Goal: Ask a question

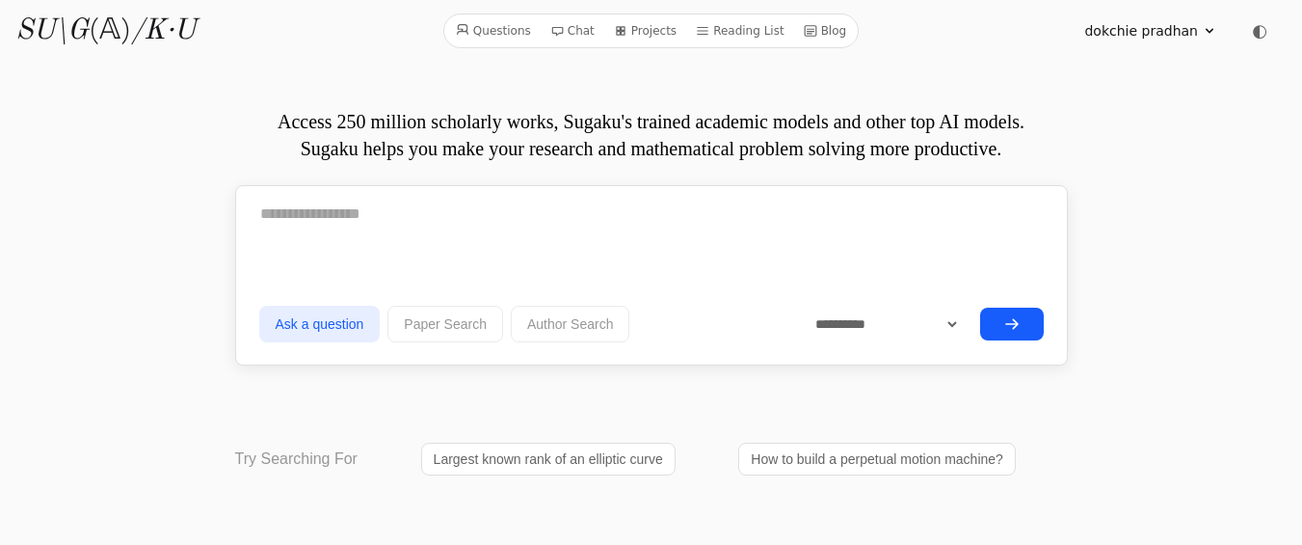
click at [573, 32] on link "Chat" at bounding box center [573, 30] width 60 height 25
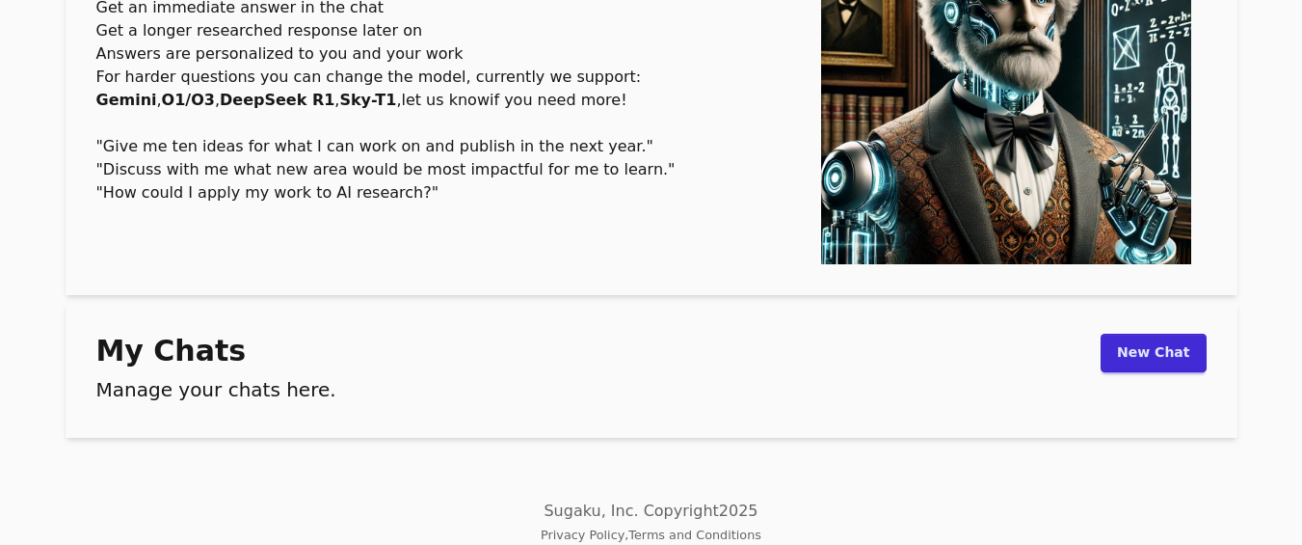
scroll to position [230, 0]
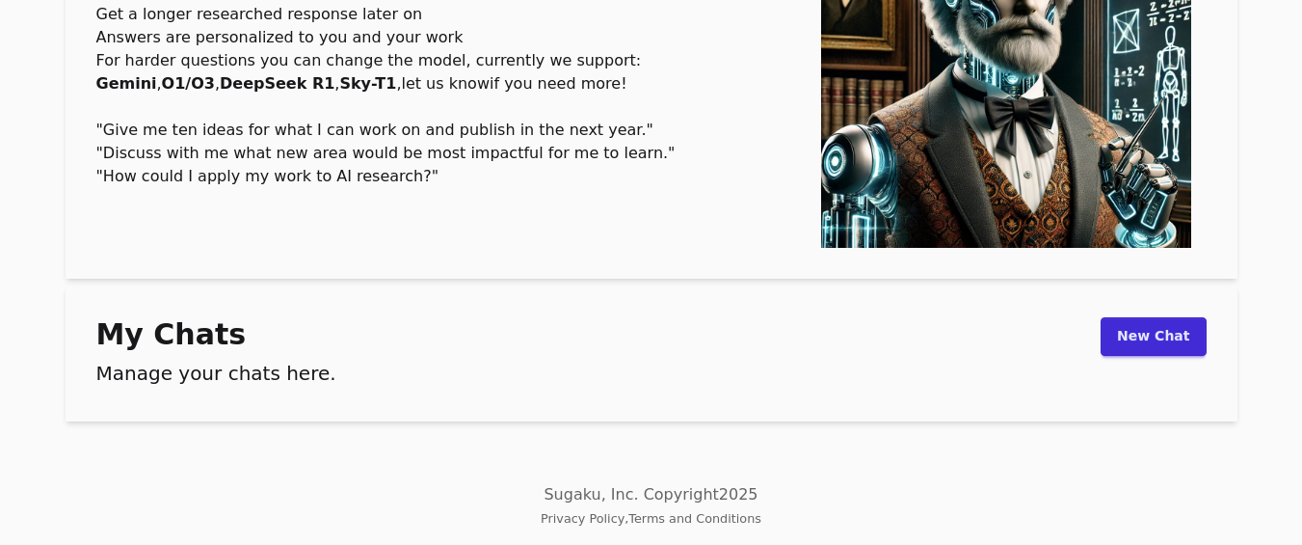
click at [1138, 343] on link "New Chat" at bounding box center [1153, 336] width 105 height 39
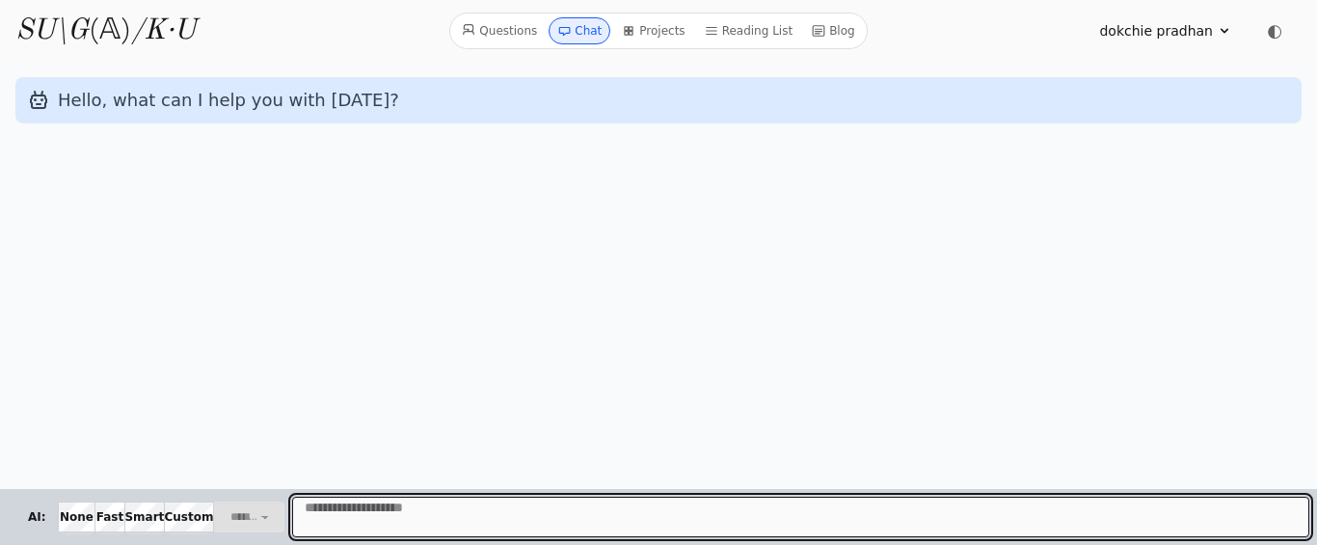
click at [322, 518] on textarea "Message" at bounding box center [800, 516] width 1017 height 40
paste textarea "**********"
type textarea "**********"
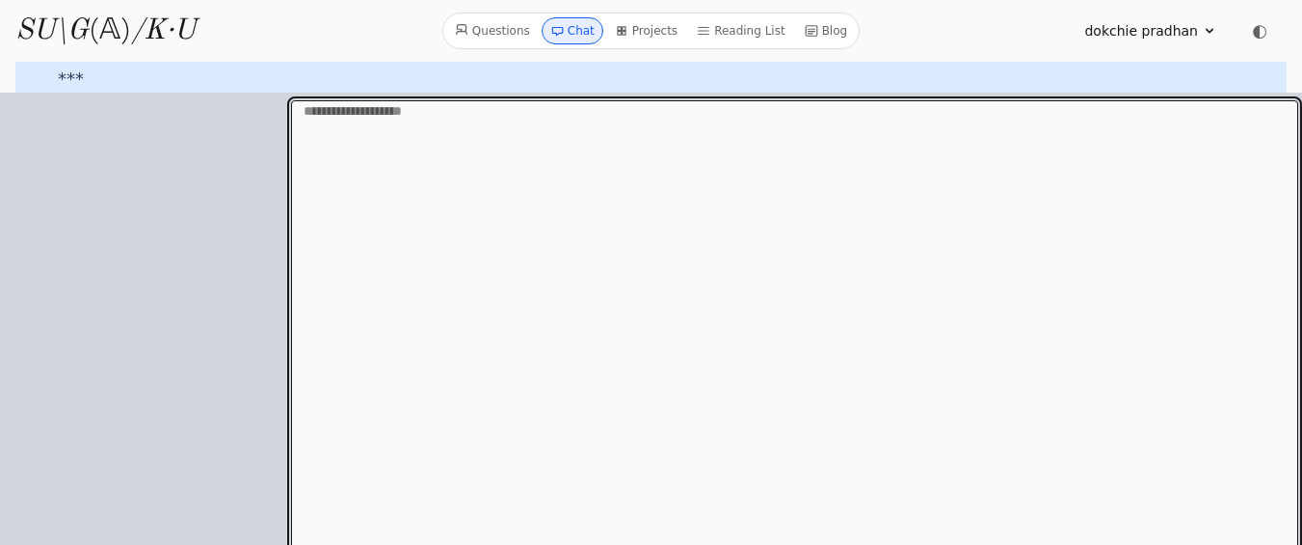
scroll to position [7527, 0]
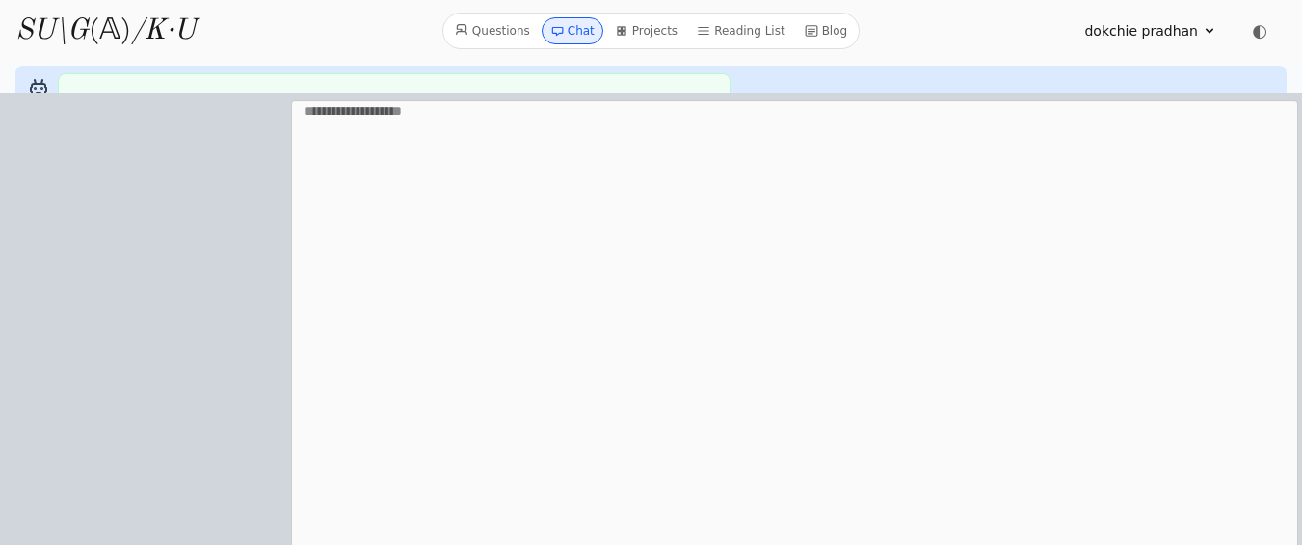
click at [1262, 34] on span "◐" at bounding box center [1259, 30] width 15 height 17
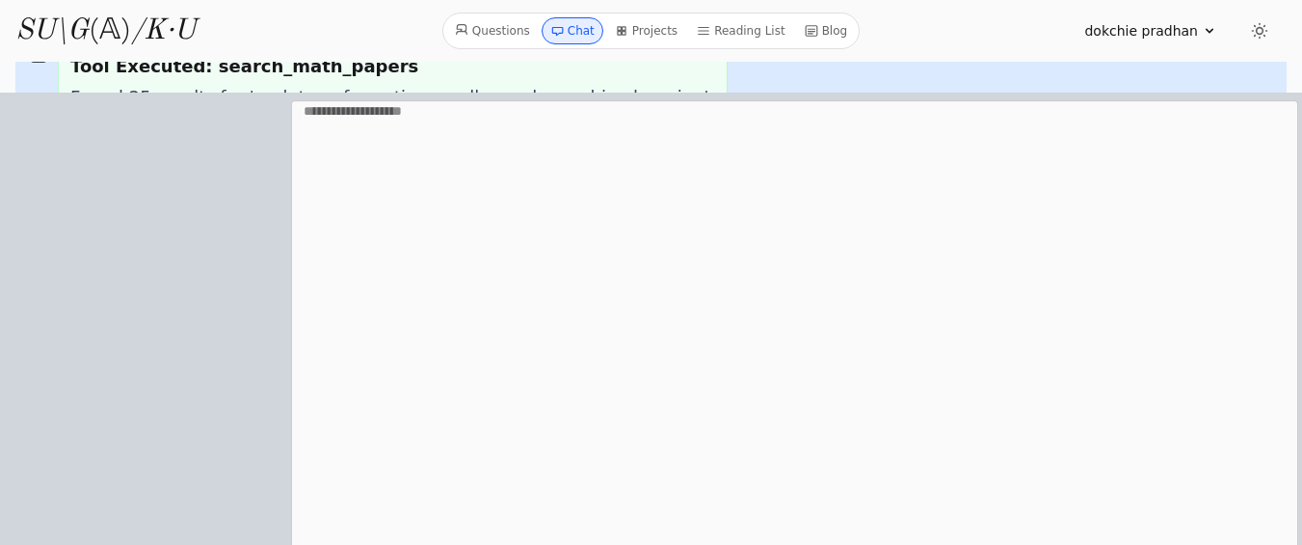
scroll to position [7378, 0]
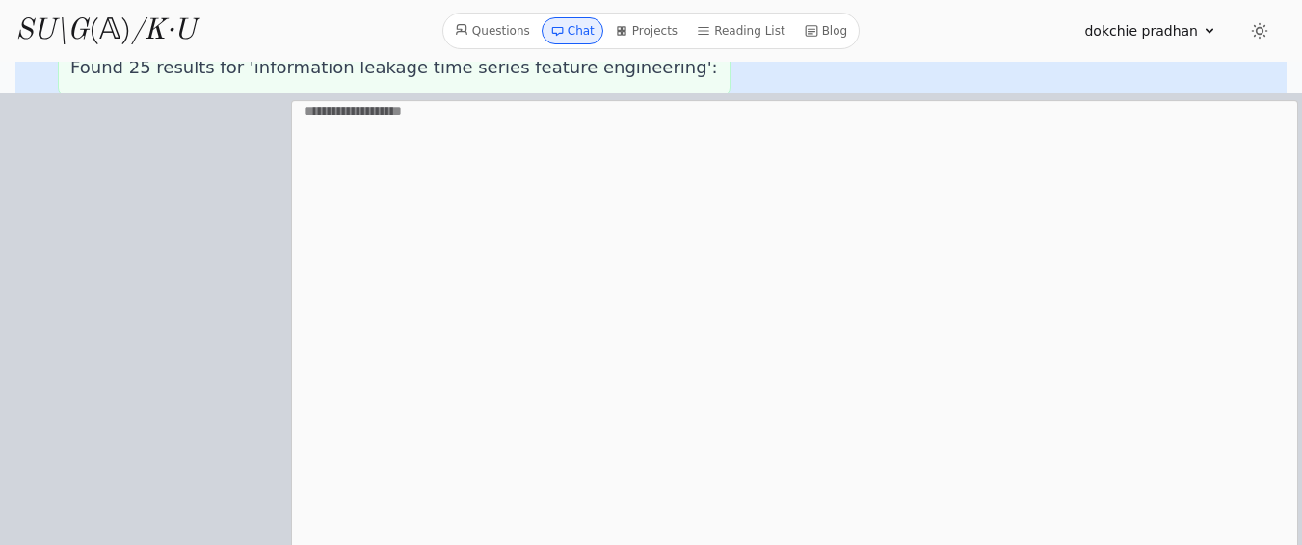
click at [1262, 34] on icon at bounding box center [1259, 31] width 14 height 14
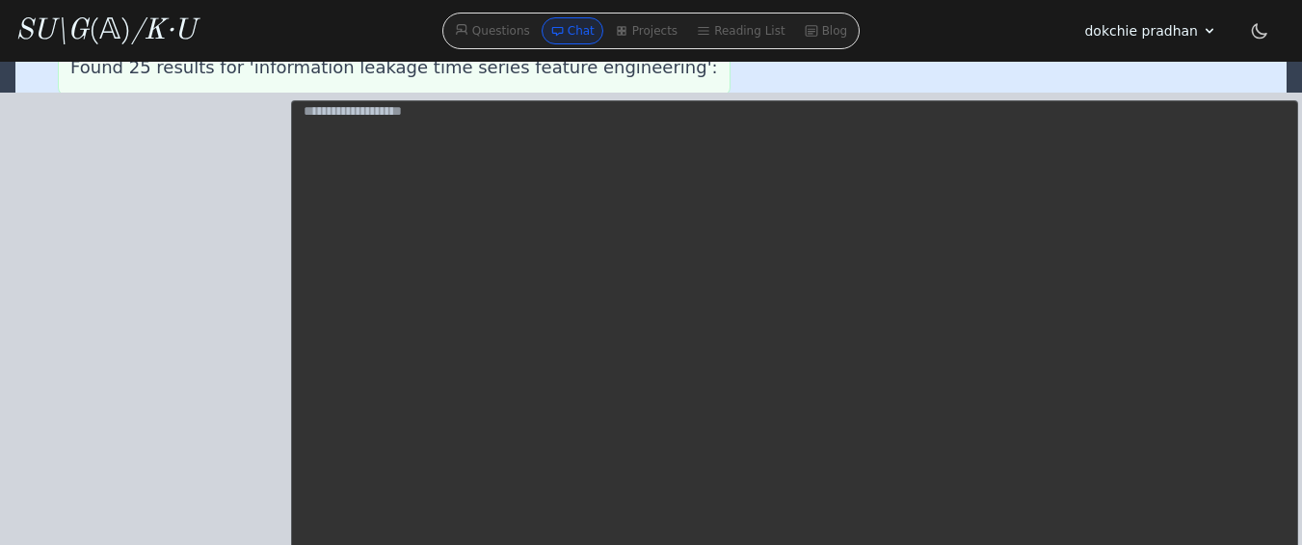
click at [1263, 31] on icon at bounding box center [1259, 30] width 19 height 19
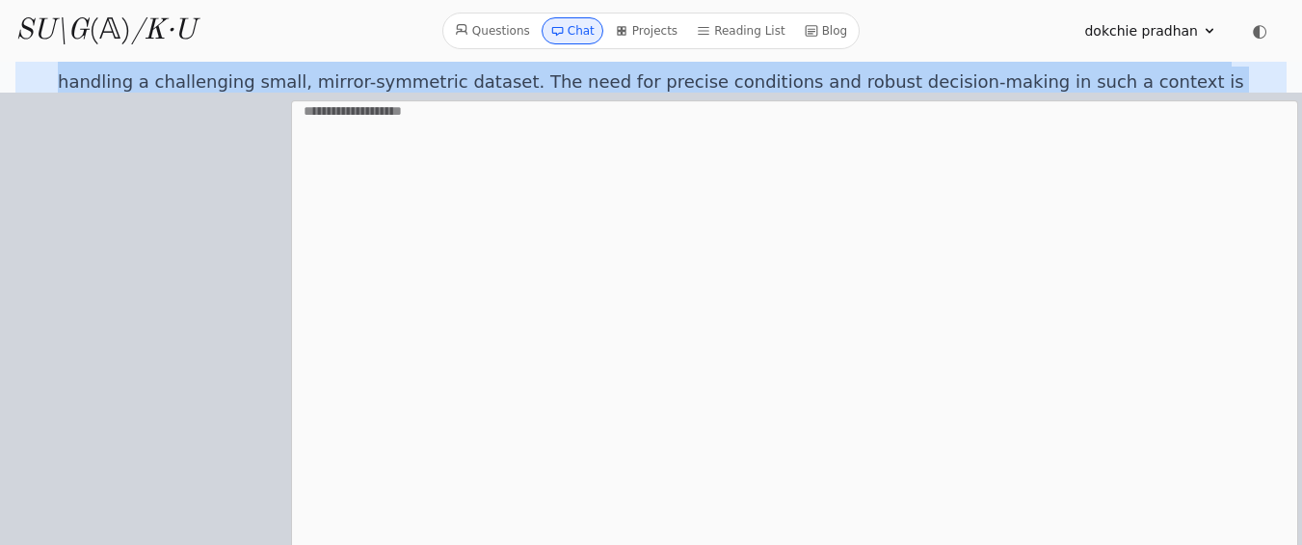
click at [564, 36] on icon at bounding box center [556, 30] width 13 height 13
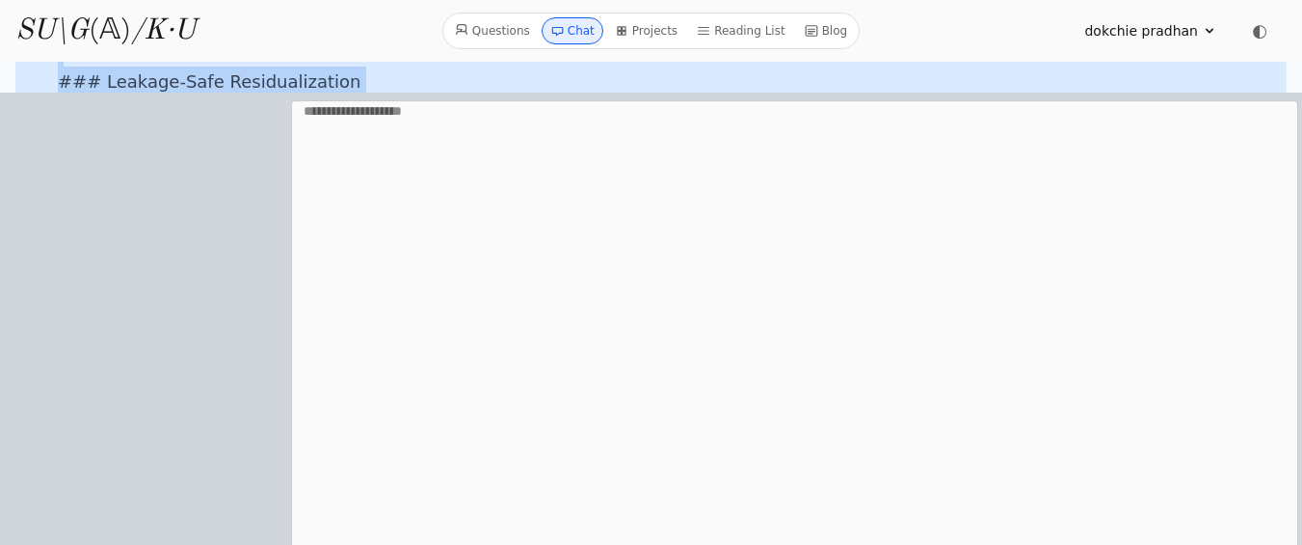
scroll to position [8276, 0]
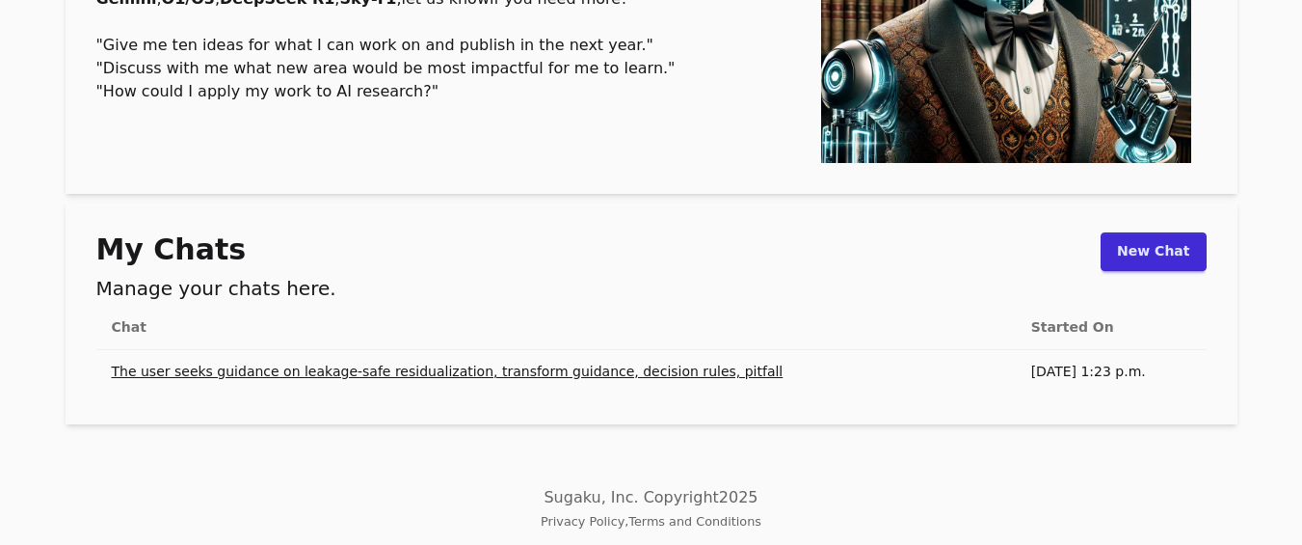
scroll to position [318, 0]
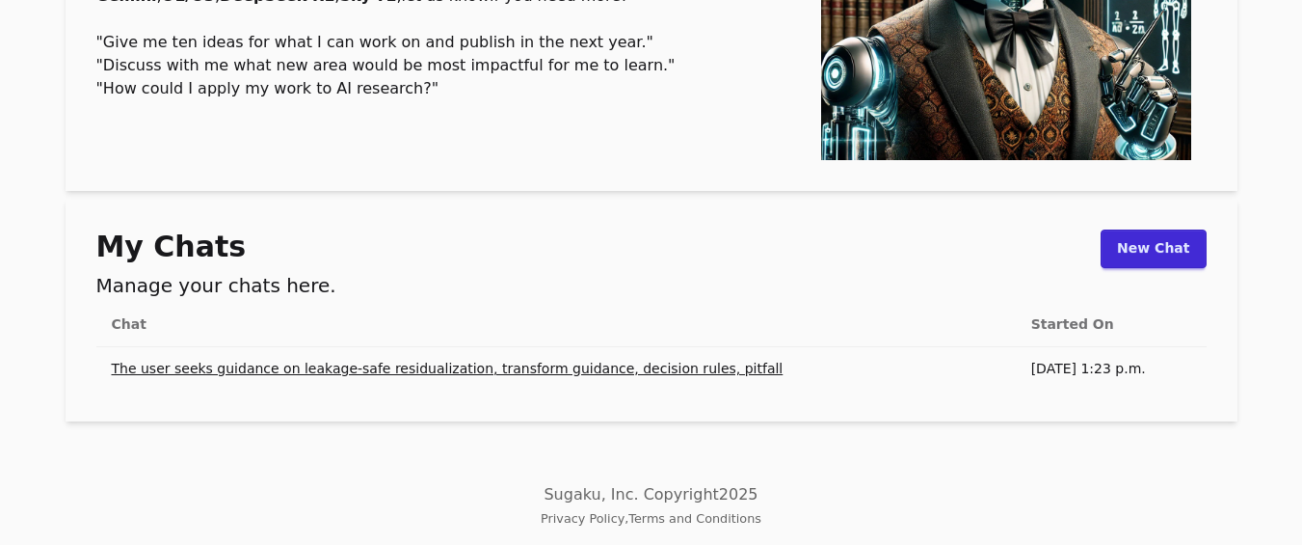
click at [232, 370] on link "The user seeks guidance on leakage-safe residualization, transform guidance, de…" at bounding box center [448, 368] width 672 height 15
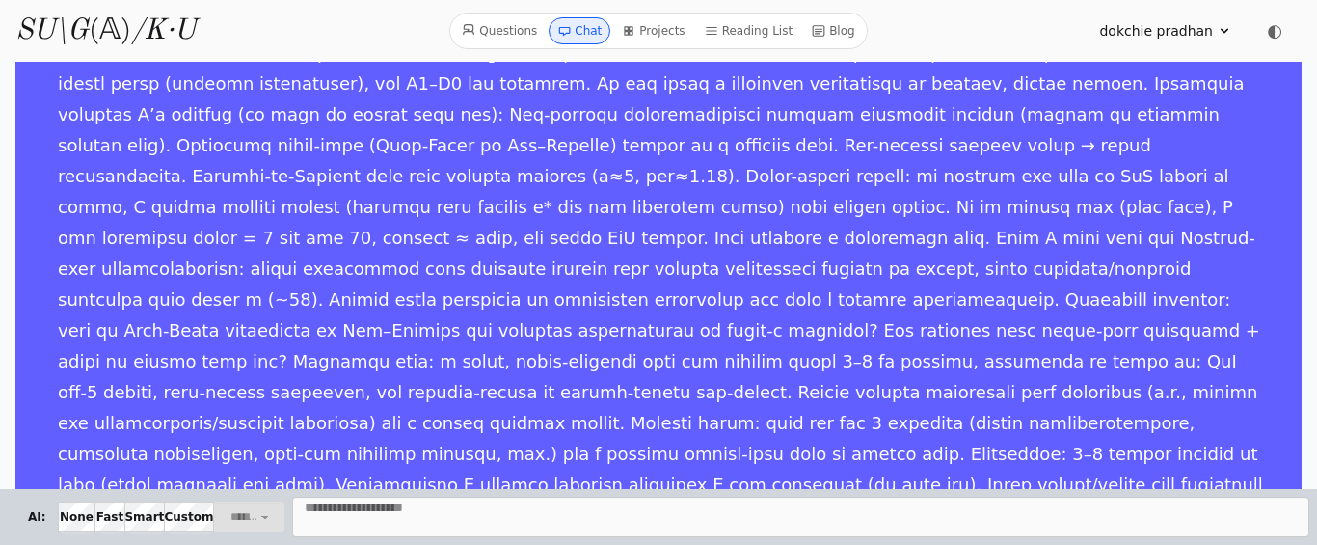
scroll to position [194, 0]
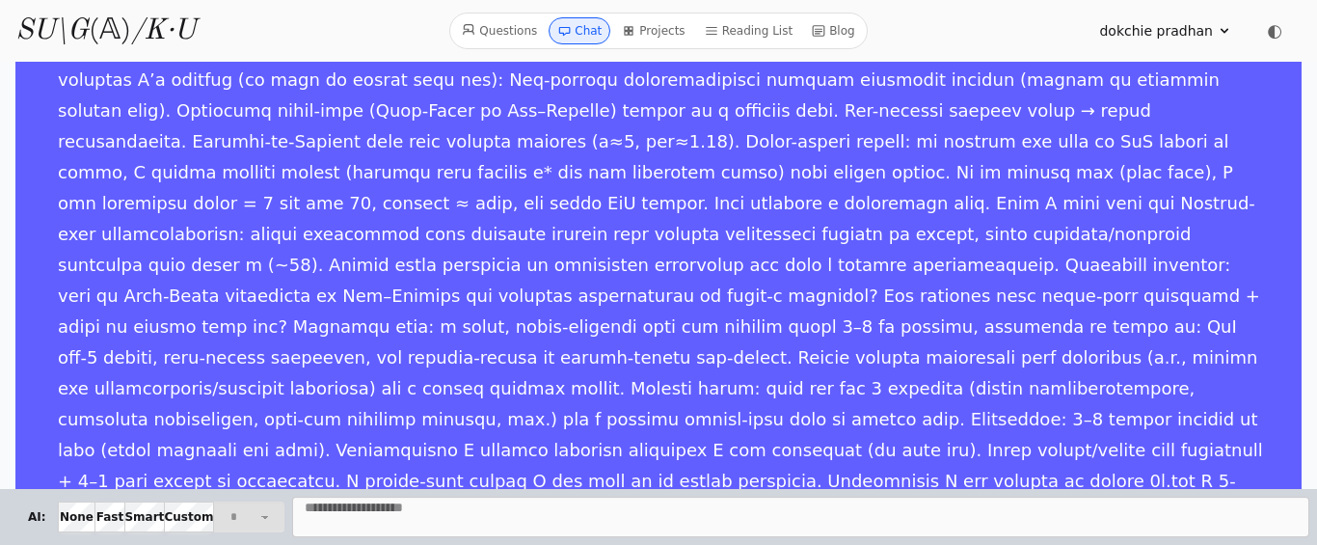
click at [34, 523] on span "AI:" at bounding box center [36, 516] width 43 height 31
select select "**********"
click at [571, 33] on icon at bounding box center [565, 32] width 11 height 8
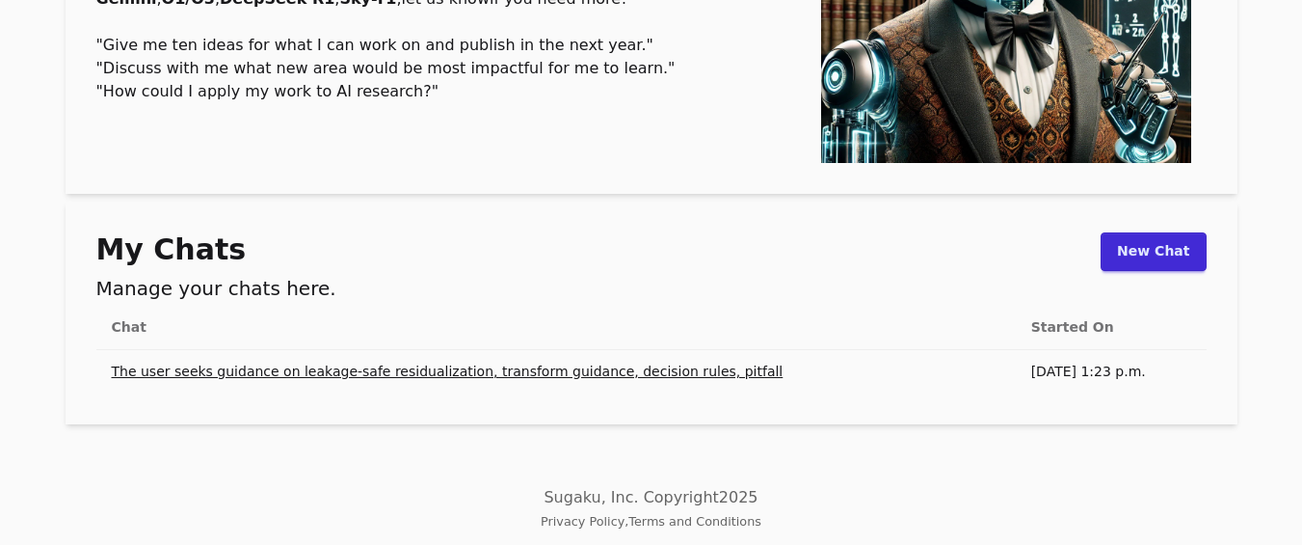
scroll to position [318, 0]
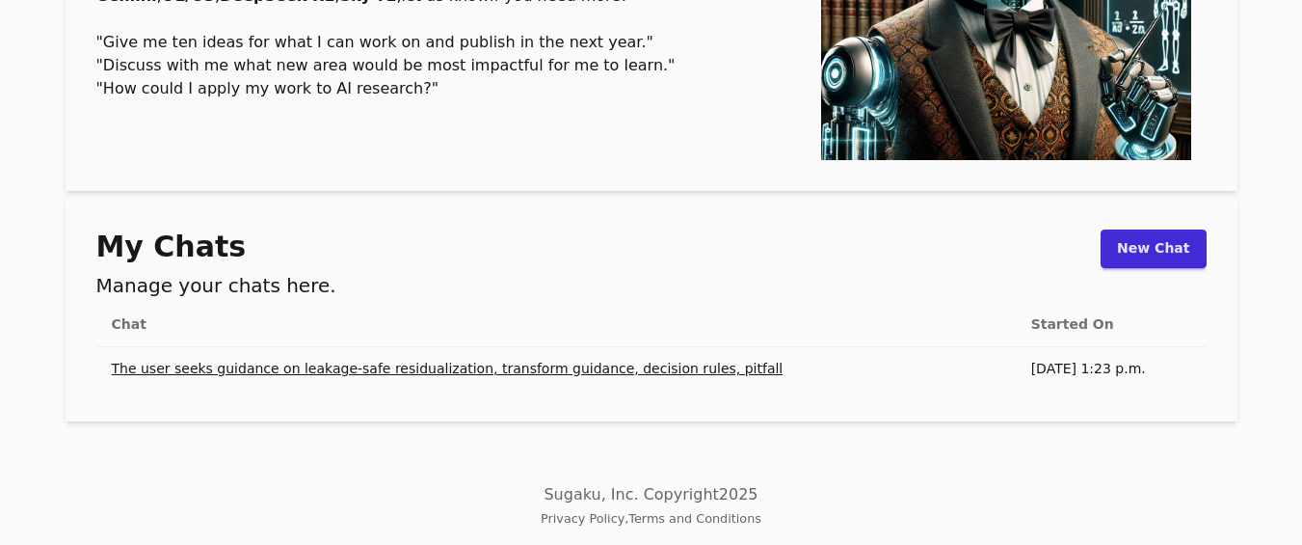
click at [1164, 249] on link "New Chat" at bounding box center [1153, 248] width 105 height 39
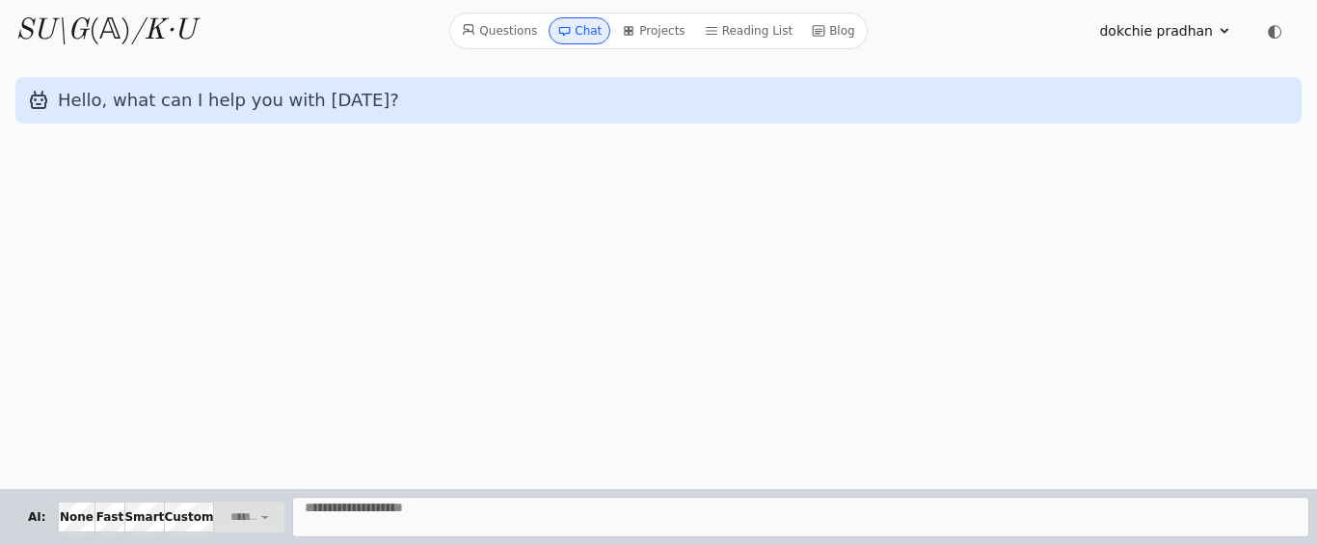
click at [1221, 37] on icon at bounding box center [1224, 30] width 15 height 15
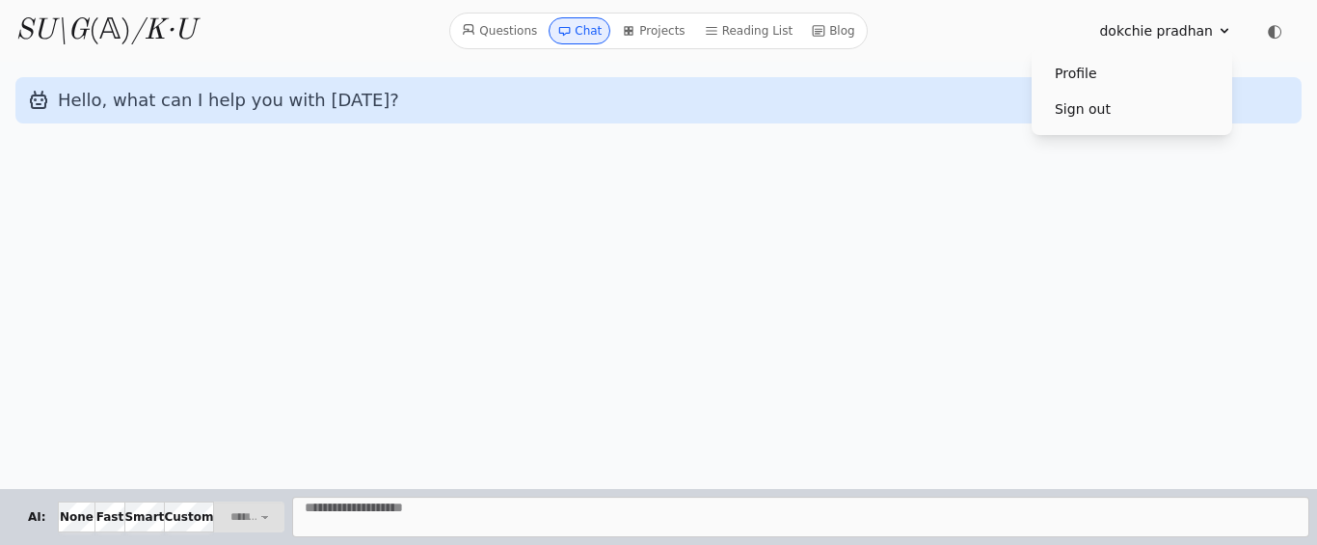
click at [766, 193] on div "Hello, what can I help you with [DATE]?" at bounding box center [658, 275] width 1317 height 427
click at [201, 207] on div "Hello, what can I help you with [DATE]?" at bounding box center [658, 275] width 1317 height 427
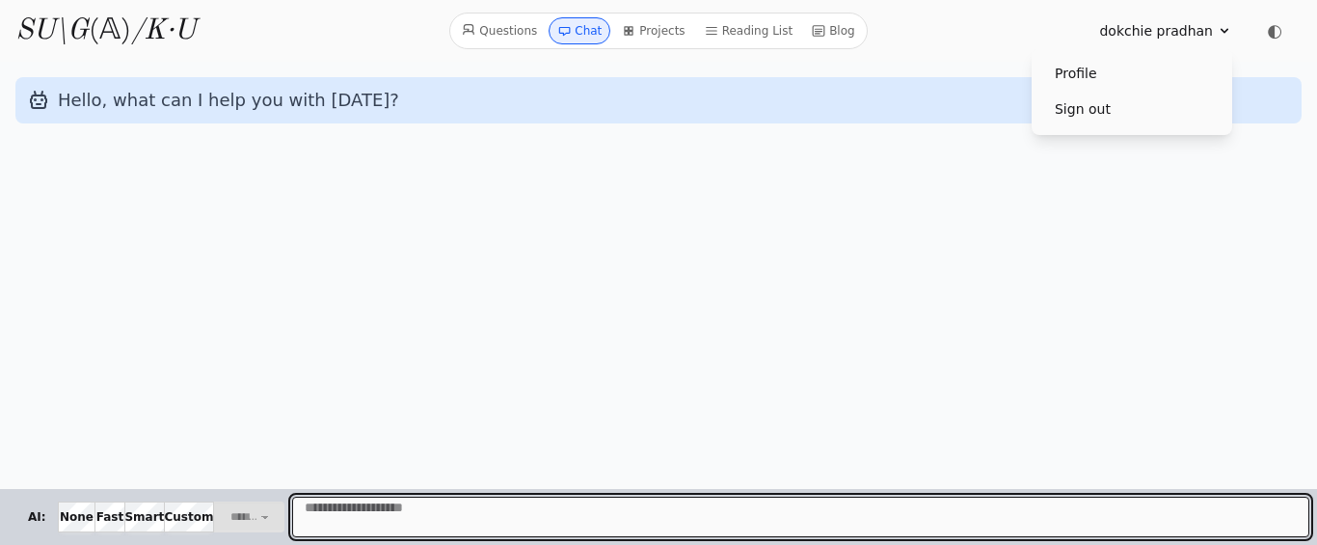
click at [311, 518] on textarea "Message" at bounding box center [800, 516] width 1017 height 40
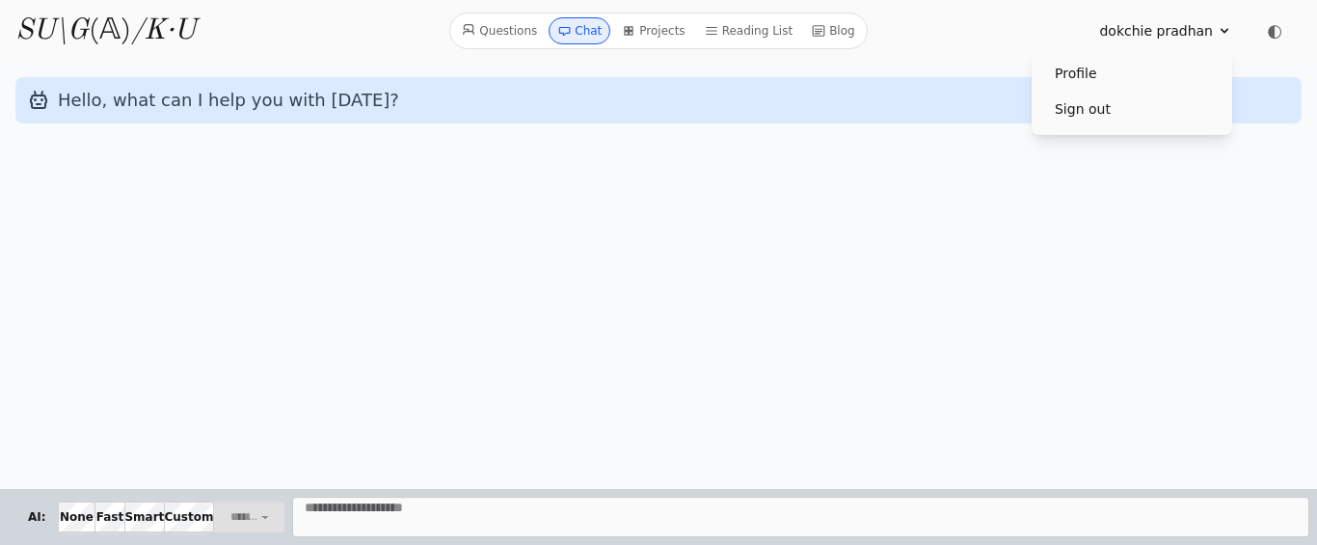
click at [1192, 300] on div "Hello, what can I help you with [DATE]?" at bounding box center [658, 275] width 1317 height 427
click at [1221, 38] on icon at bounding box center [1224, 30] width 15 height 15
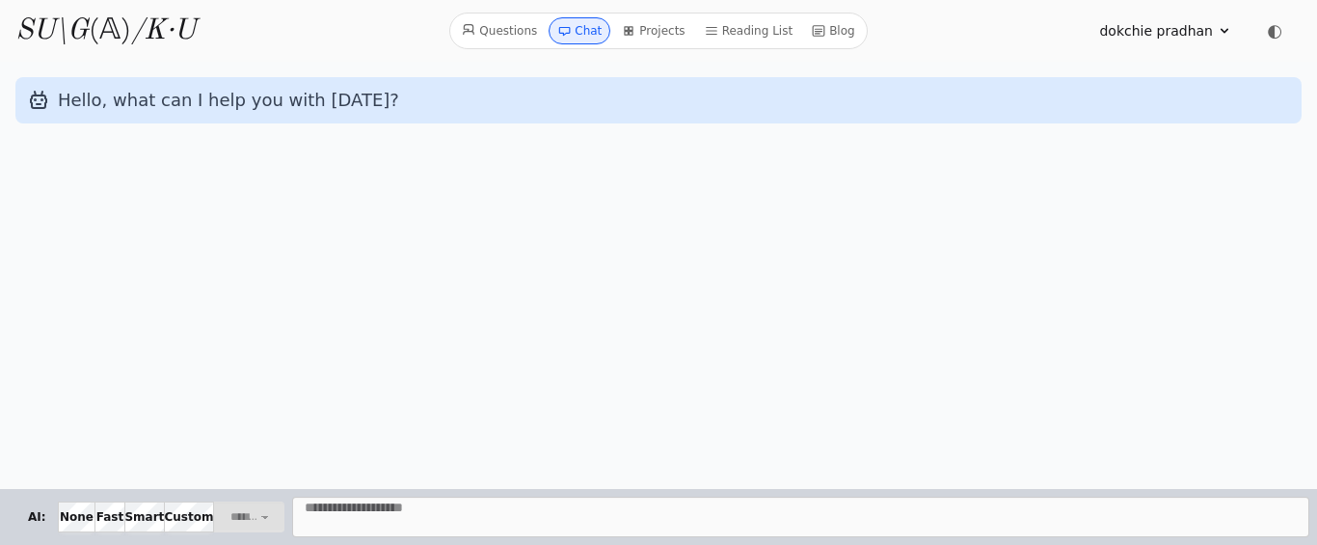
click at [713, 26] on icon at bounding box center [711, 30] width 13 height 13
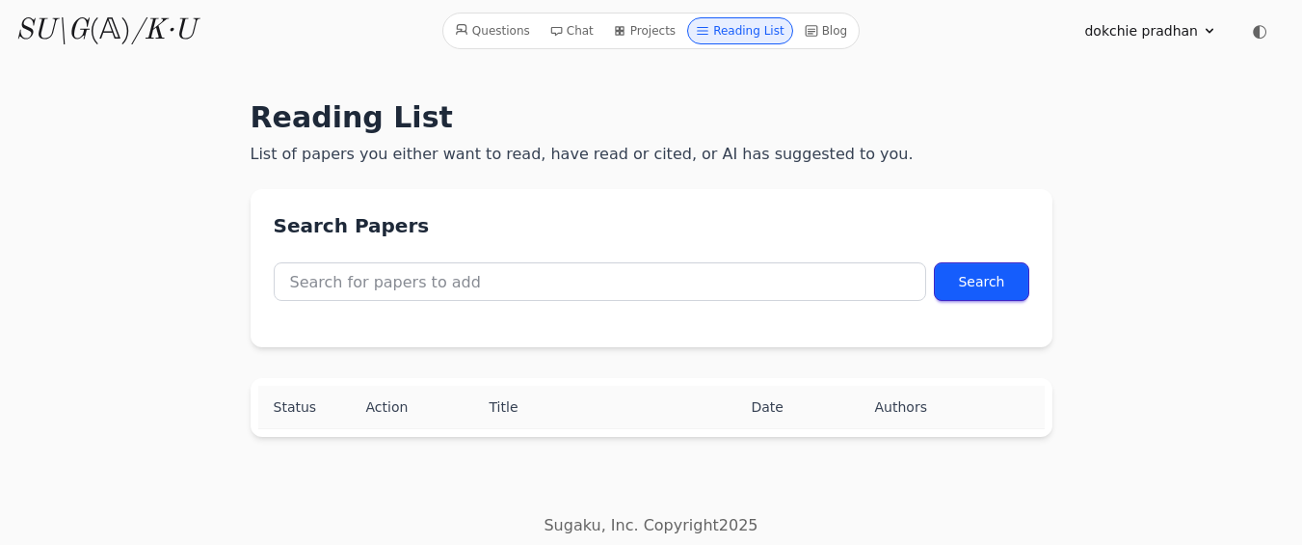
click at [805, 33] on icon at bounding box center [811, 30] width 13 height 13
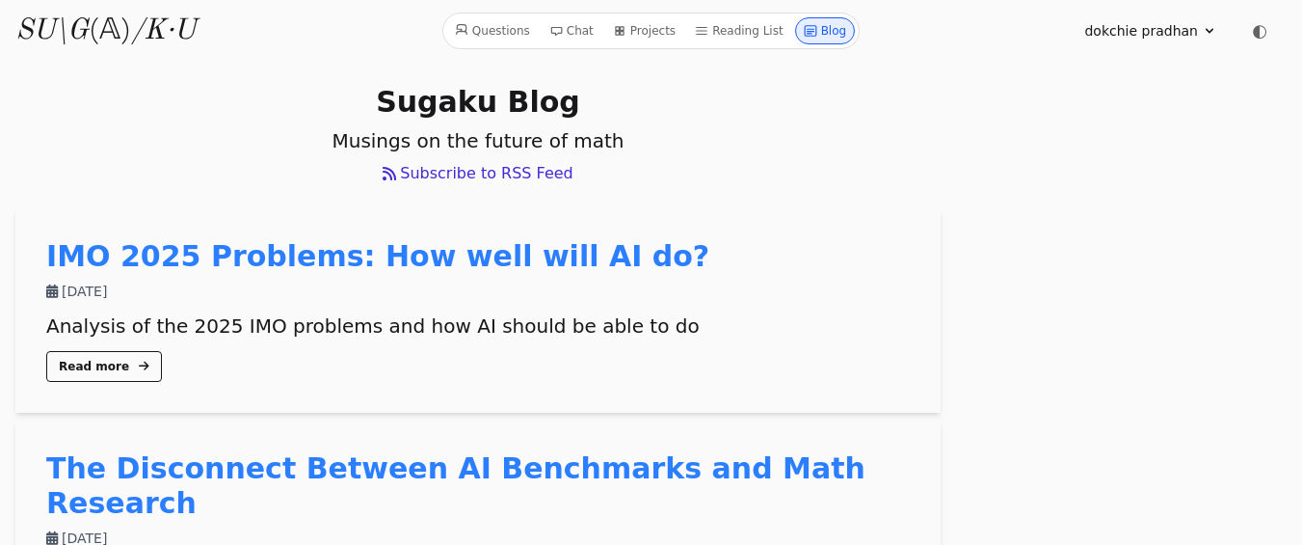
click at [574, 24] on link "Chat" at bounding box center [572, 30] width 60 height 27
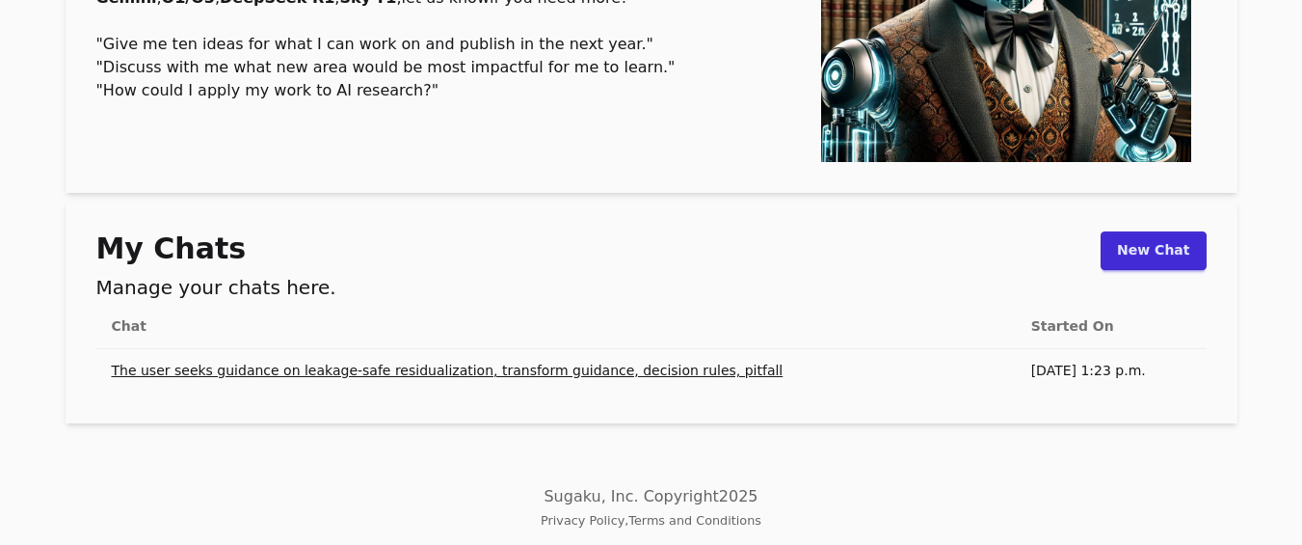
scroll to position [318, 0]
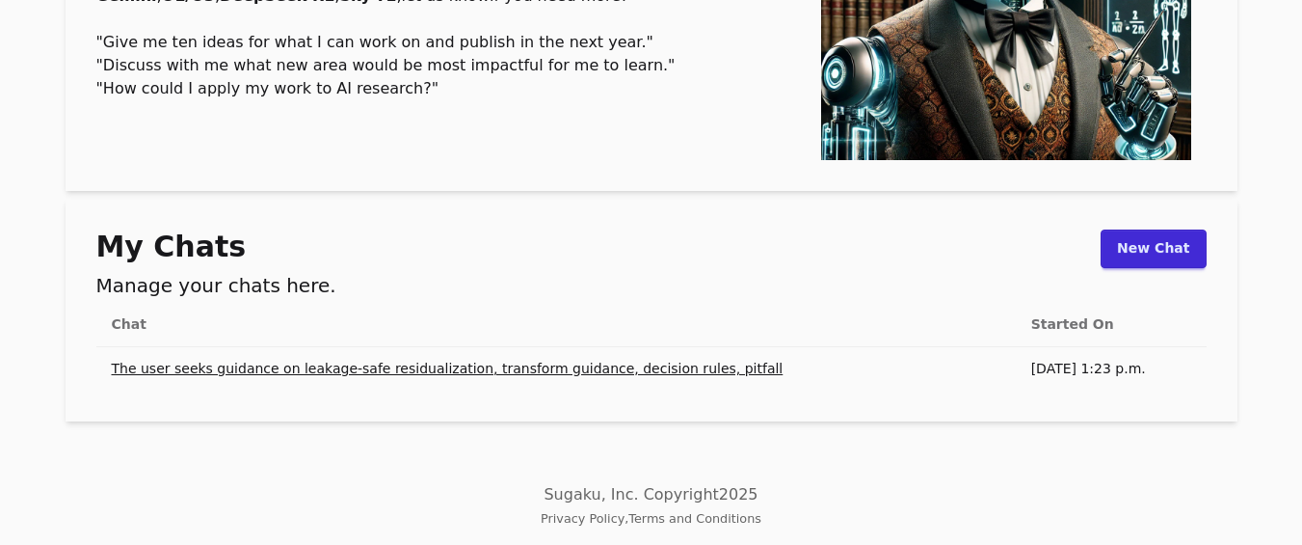
click at [1132, 255] on link "New Chat" at bounding box center [1153, 248] width 105 height 39
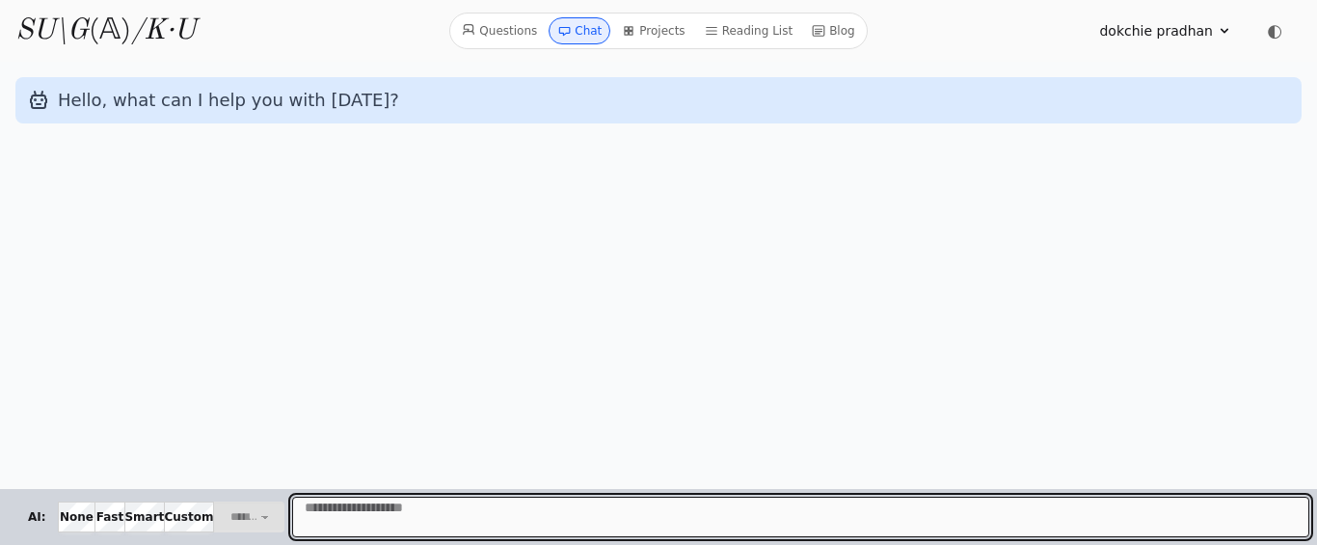
click at [373, 510] on textarea "Message" at bounding box center [800, 516] width 1017 height 40
paste textarea "**********"
type textarea "**********"
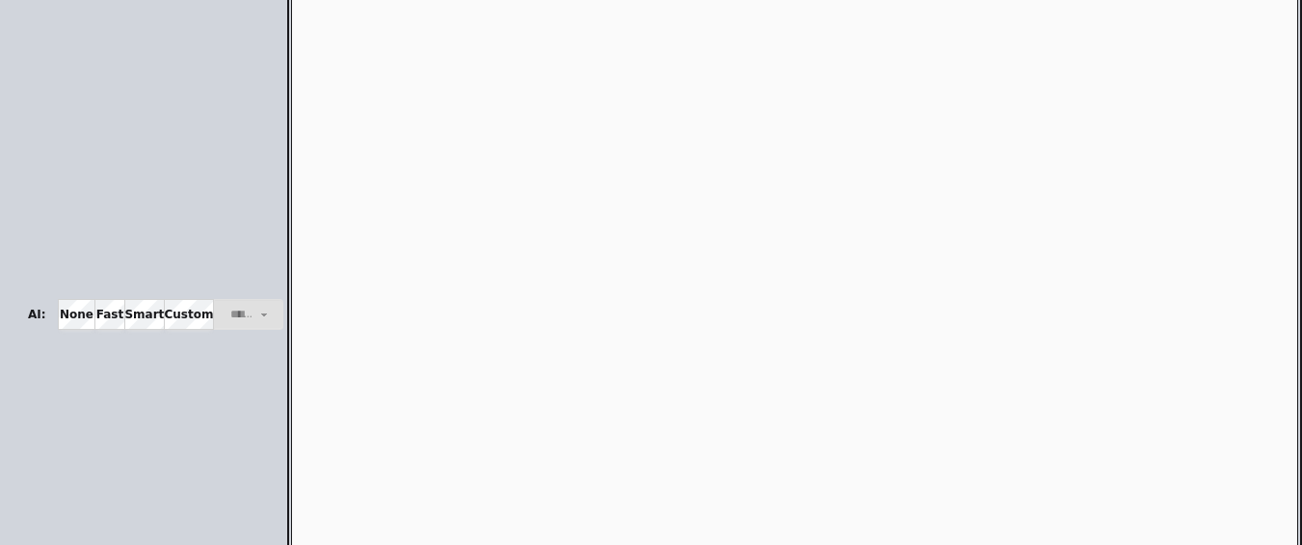
scroll to position [265, 0]
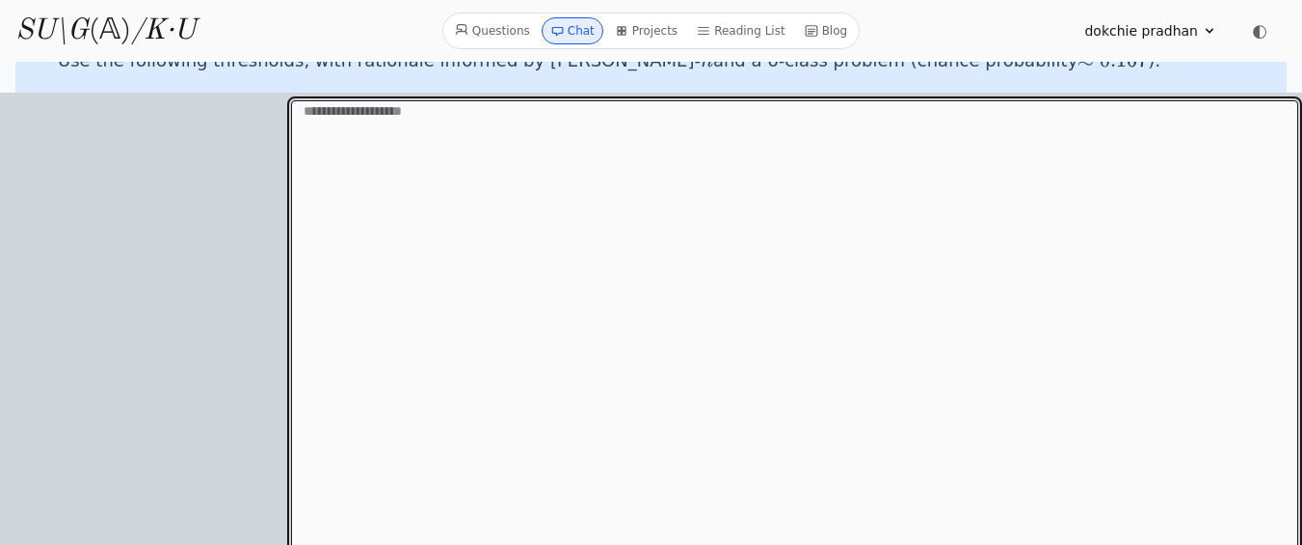
type textarea "**********"
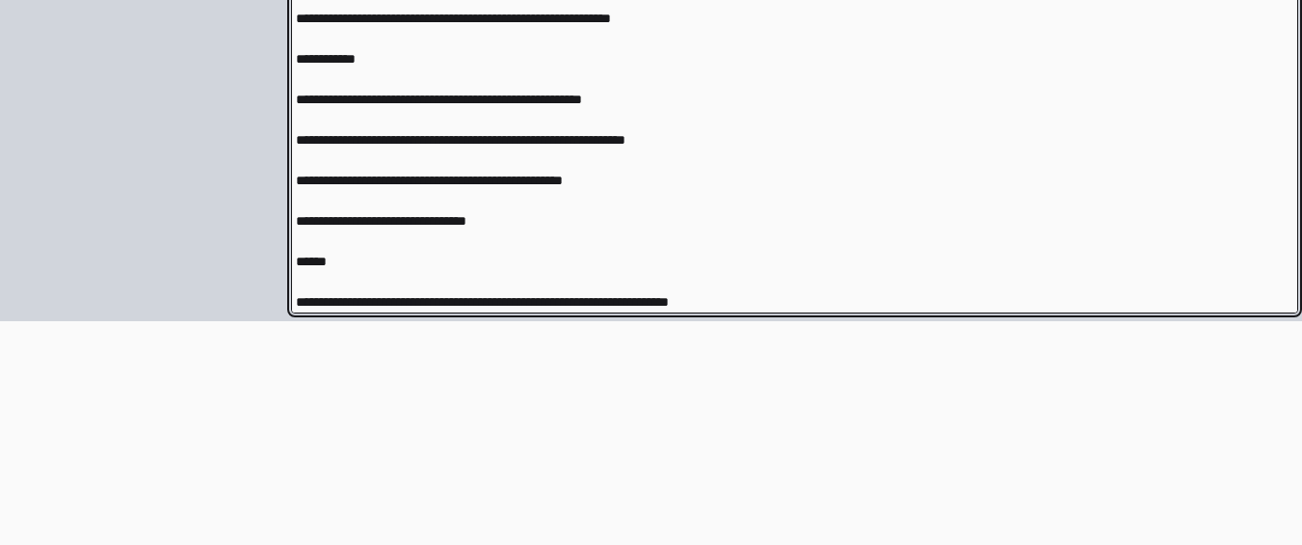
scroll to position [15, 0]
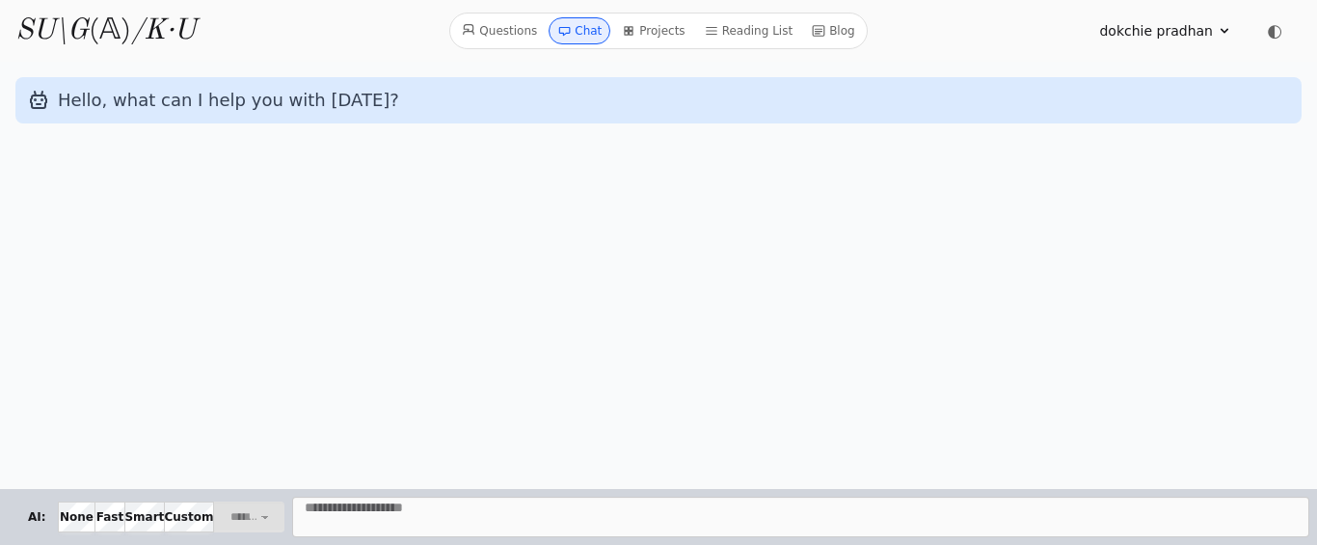
click at [139, 138] on div "Hello, what can I help you with [DATE]?" at bounding box center [658, 275] width 1317 height 427
click at [136, 204] on div "Hello, what can I help you with [DATE]?" at bounding box center [658, 275] width 1317 height 427
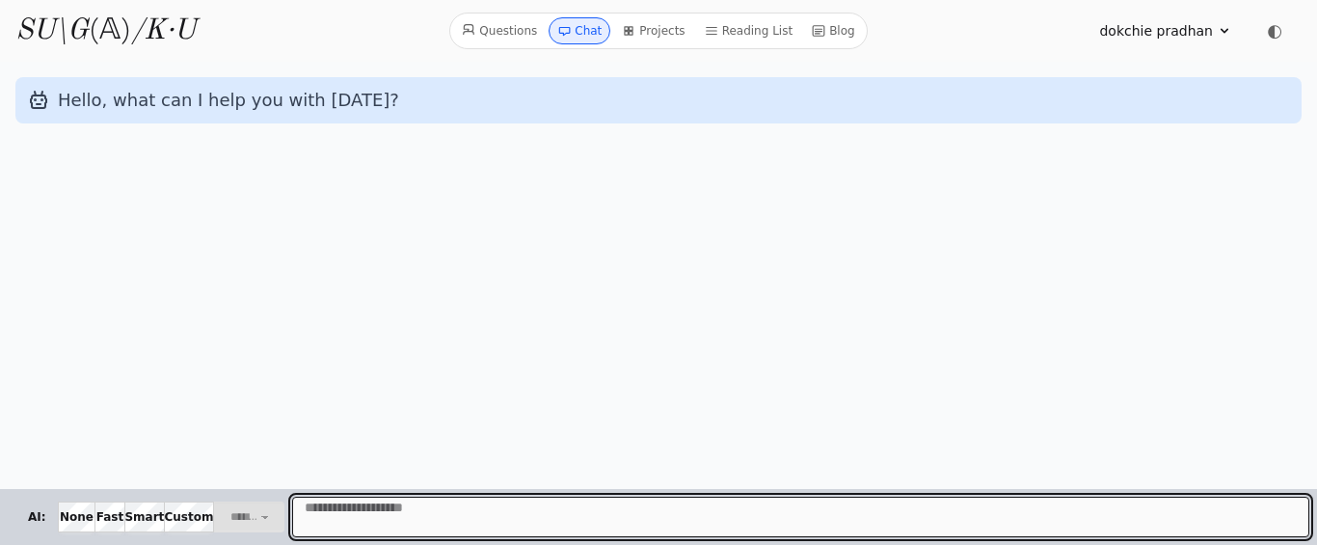
click at [344, 498] on textarea "Message" at bounding box center [800, 516] width 1017 height 40
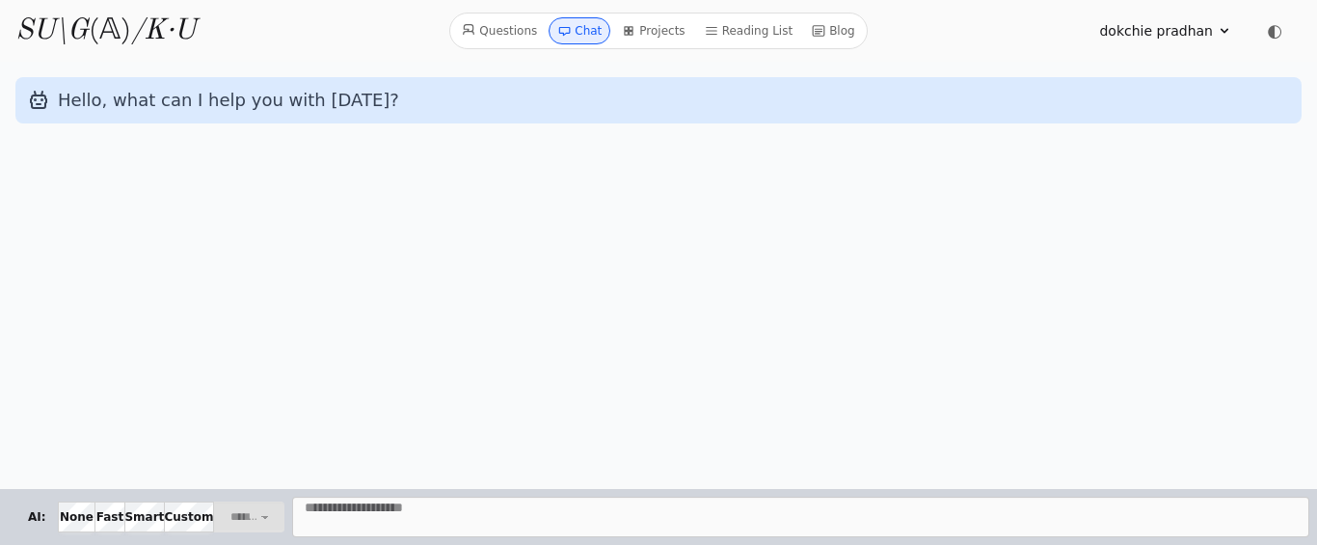
click at [31, 517] on span "AI:" at bounding box center [36, 516] width 43 height 31
click at [262, 521] on select "**********" at bounding box center [248, 516] width 70 height 31
select select "**********"
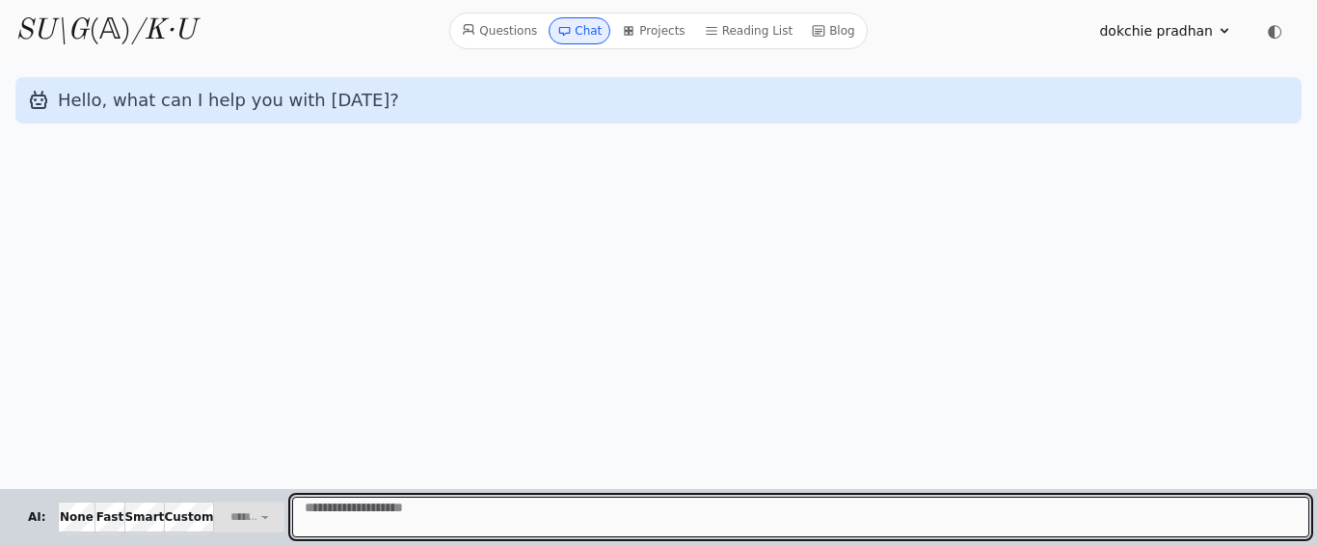
click at [331, 516] on textarea "Message" at bounding box center [800, 516] width 1017 height 40
click at [1293, 523] on textarea "Message" at bounding box center [800, 516] width 1017 height 40
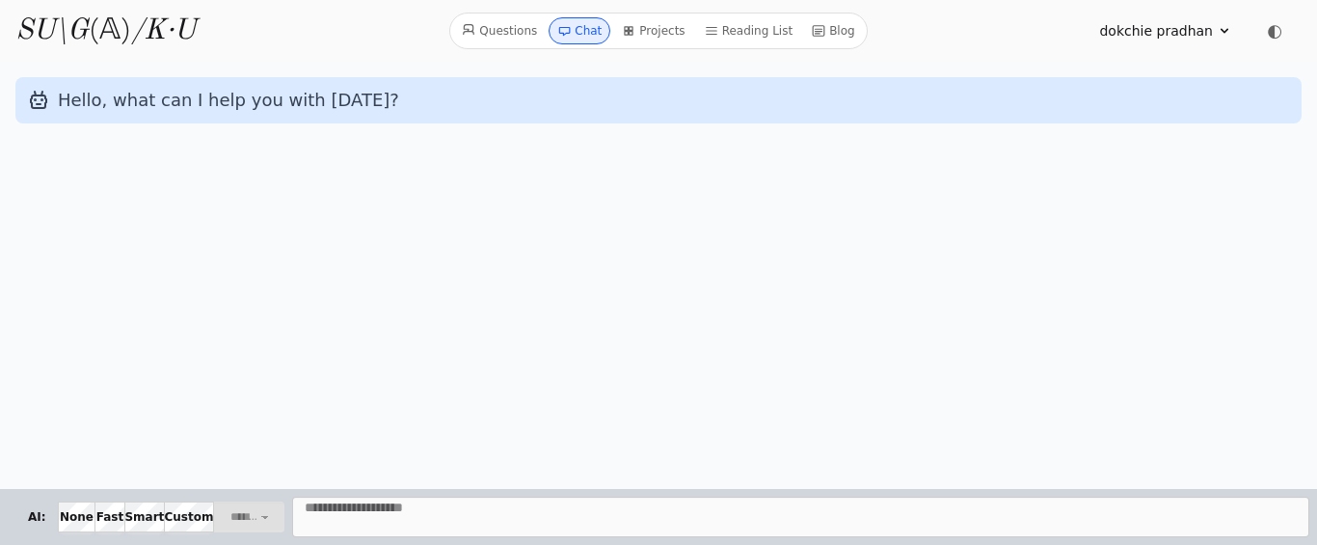
click at [218, 375] on div "Hello, what can I help you with [DATE]?" at bounding box center [658, 275] width 1317 height 427
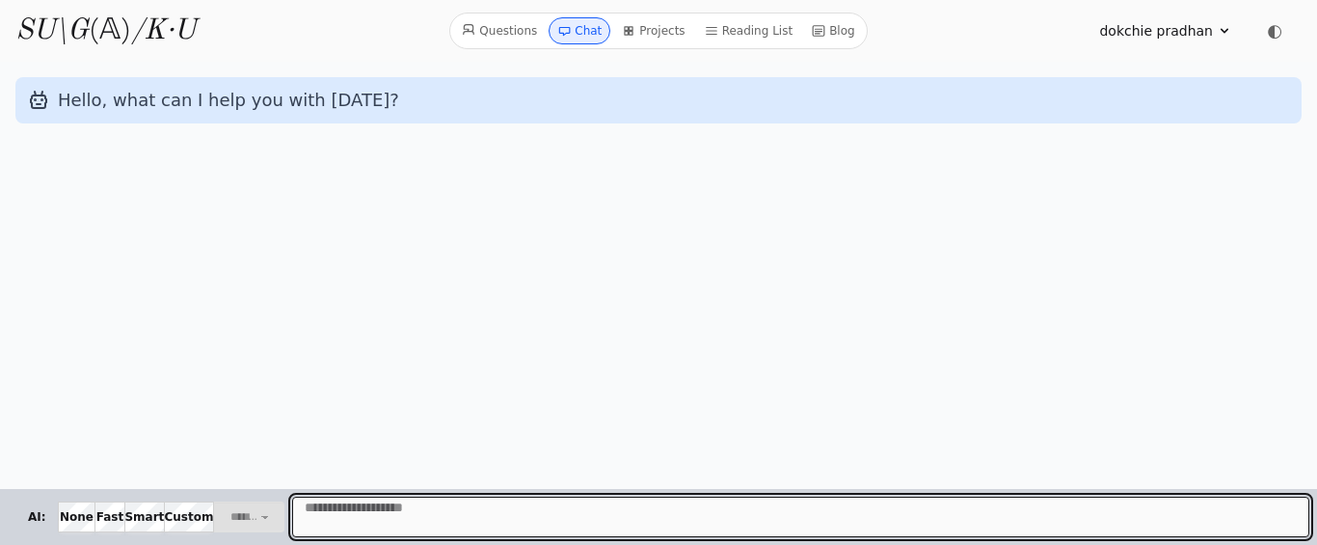
click at [323, 513] on textarea "Message" at bounding box center [800, 516] width 1017 height 40
type textarea "**"
click at [324, 517] on textarea "Message" at bounding box center [800, 516] width 1017 height 40
type textarea "**"
click at [1292, 515] on textarea "Message" at bounding box center [800, 516] width 1017 height 40
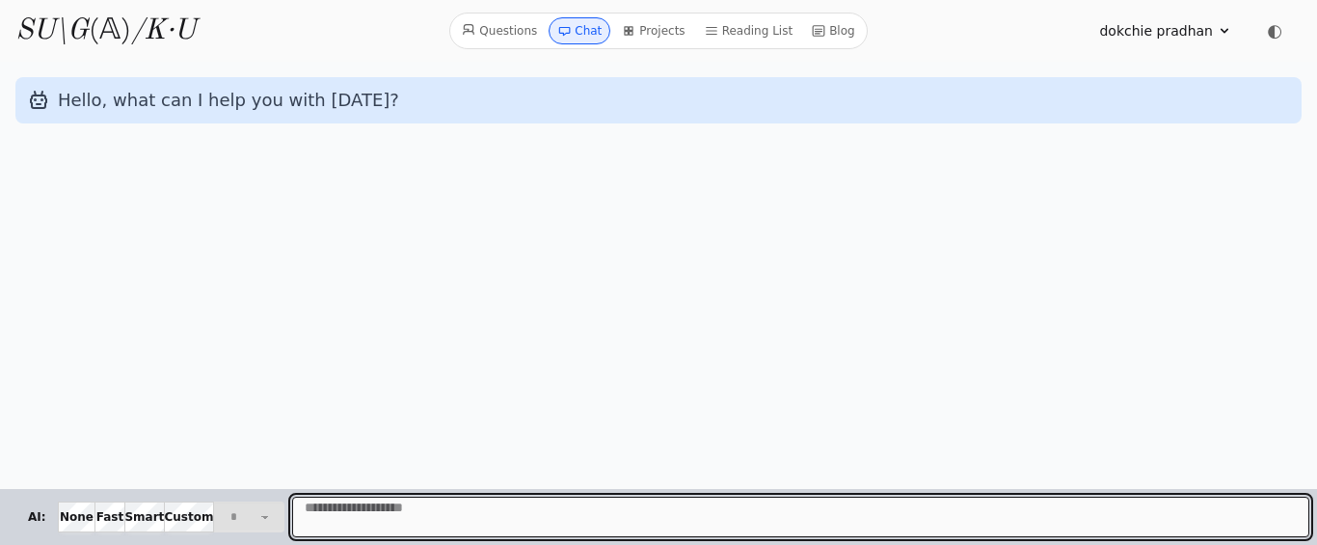
click at [364, 524] on textarea "Message" at bounding box center [800, 516] width 1017 height 40
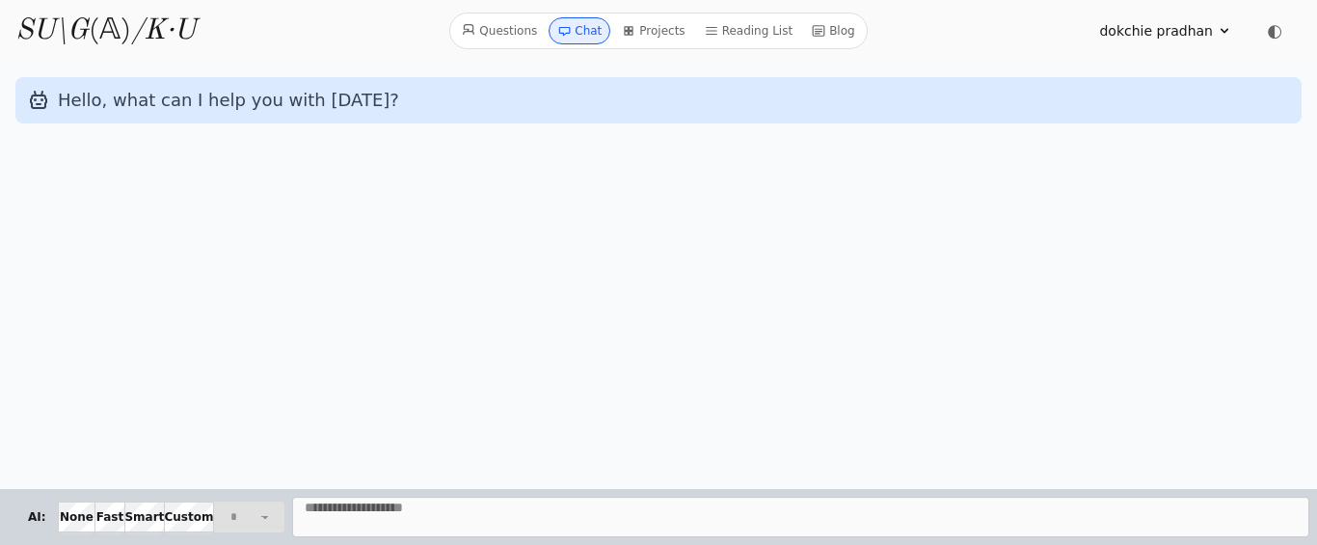
select select "**********"
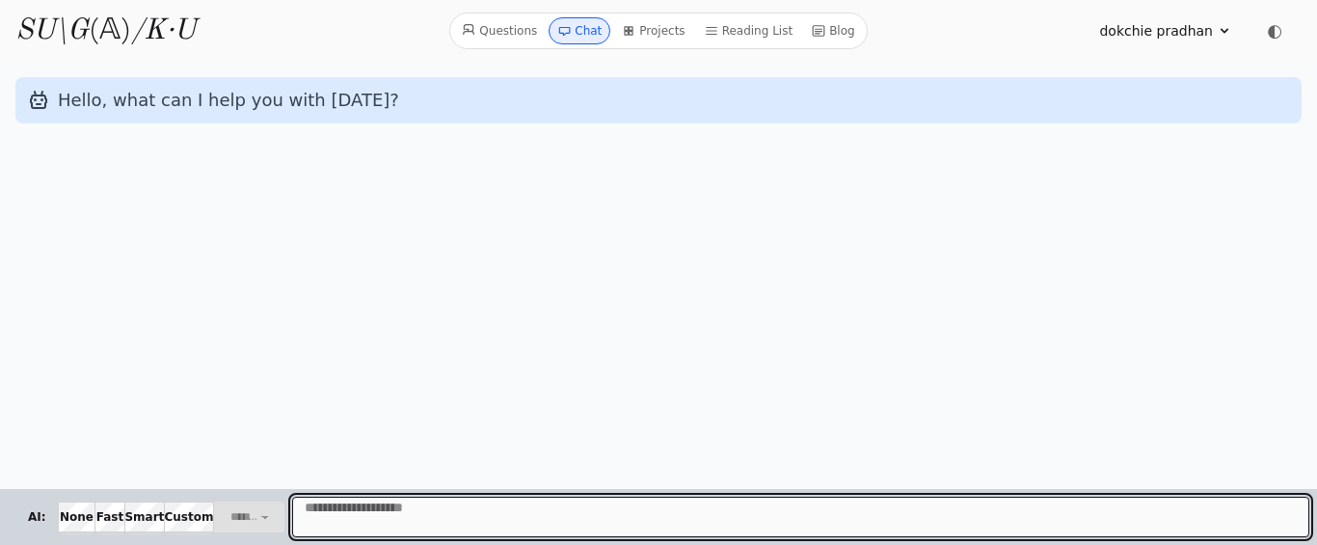
click at [345, 511] on textarea "Message" at bounding box center [800, 516] width 1017 height 40
paste textarea "**********"
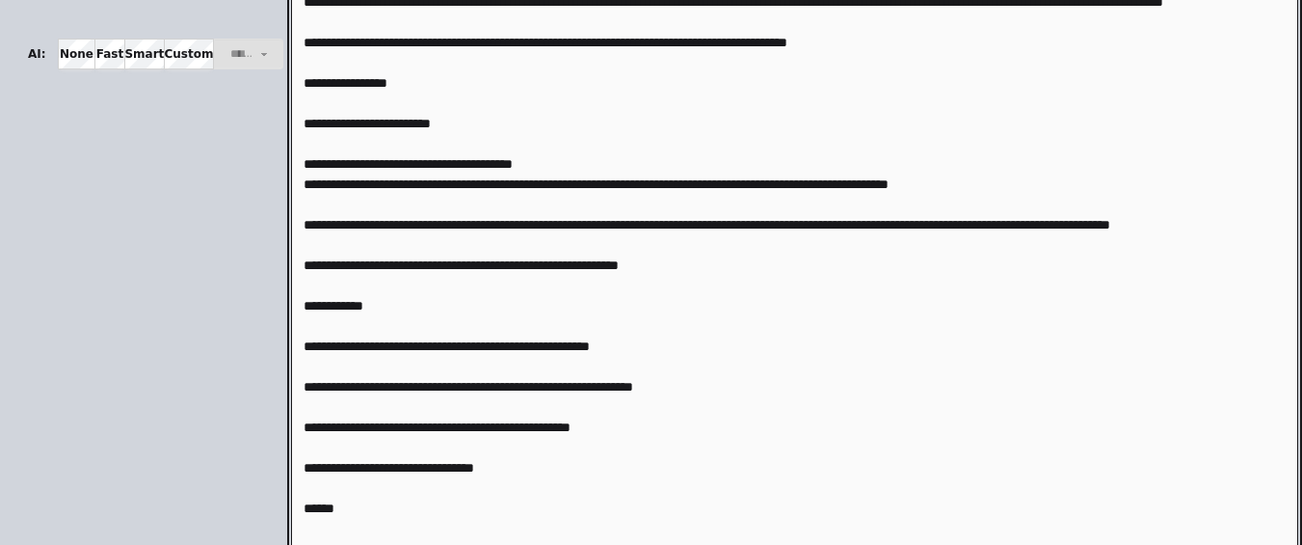
scroll to position [576, 0]
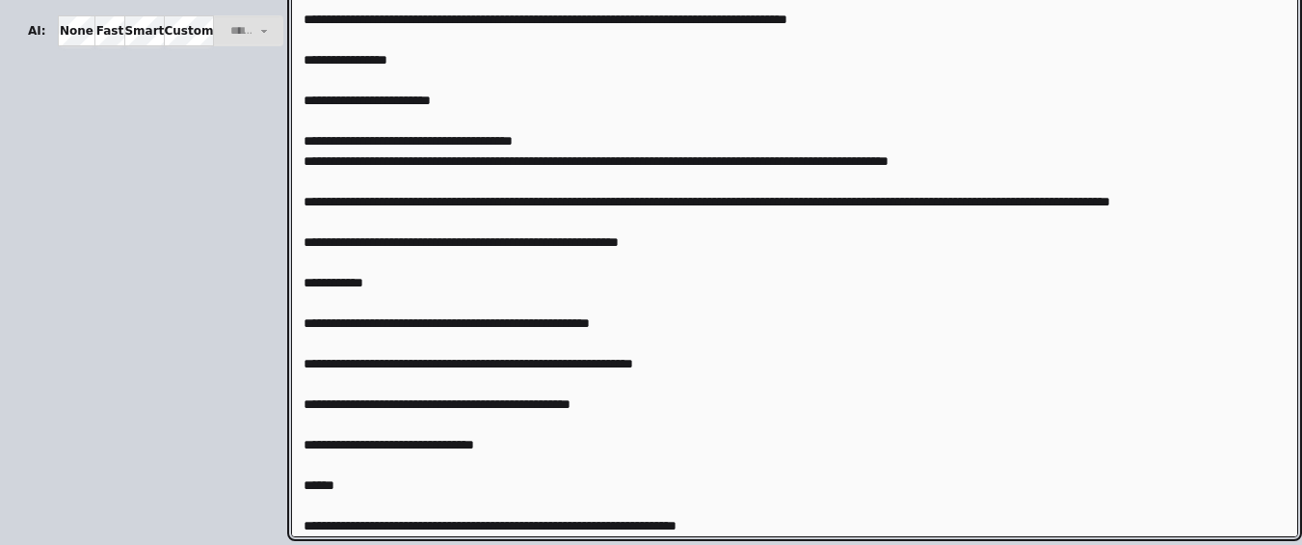
type textarea "**********"
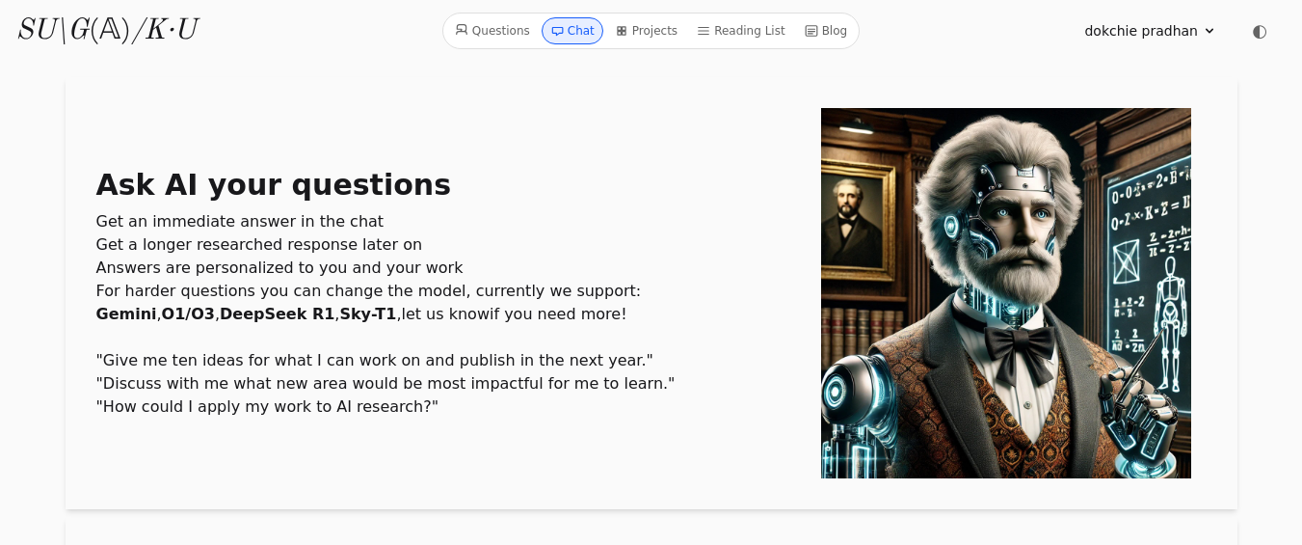
scroll to position [318, 0]
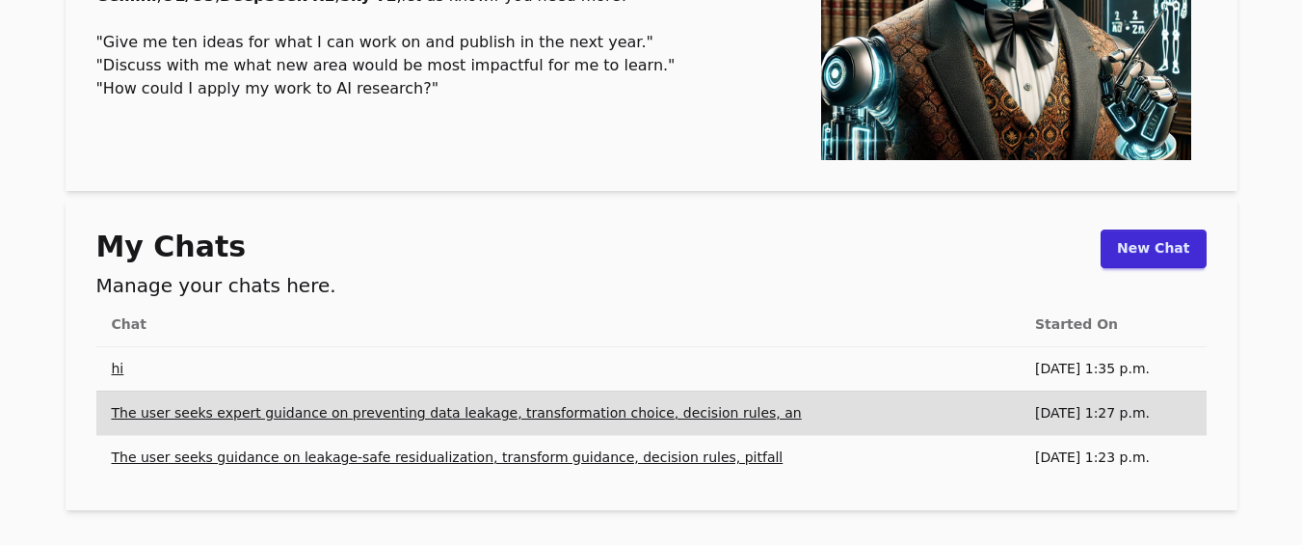
click at [1131, 367] on td "[DATE] 1:35 p.m." at bounding box center [1113, 368] width 187 height 44
drag, startPoint x: 1131, startPoint y: 367, endPoint x: 1037, endPoint y: 385, distance: 95.1
click at [1037, 385] on td "[DATE] 1:35 p.m." at bounding box center [1113, 368] width 187 height 44
drag, startPoint x: 717, startPoint y: 425, endPoint x: 643, endPoint y: 403, distance: 77.5
click at [643, 405] on link "The user seeks expert guidance on preventing data leakage, transformation choic…" at bounding box center [457, 412] width 690 height 15
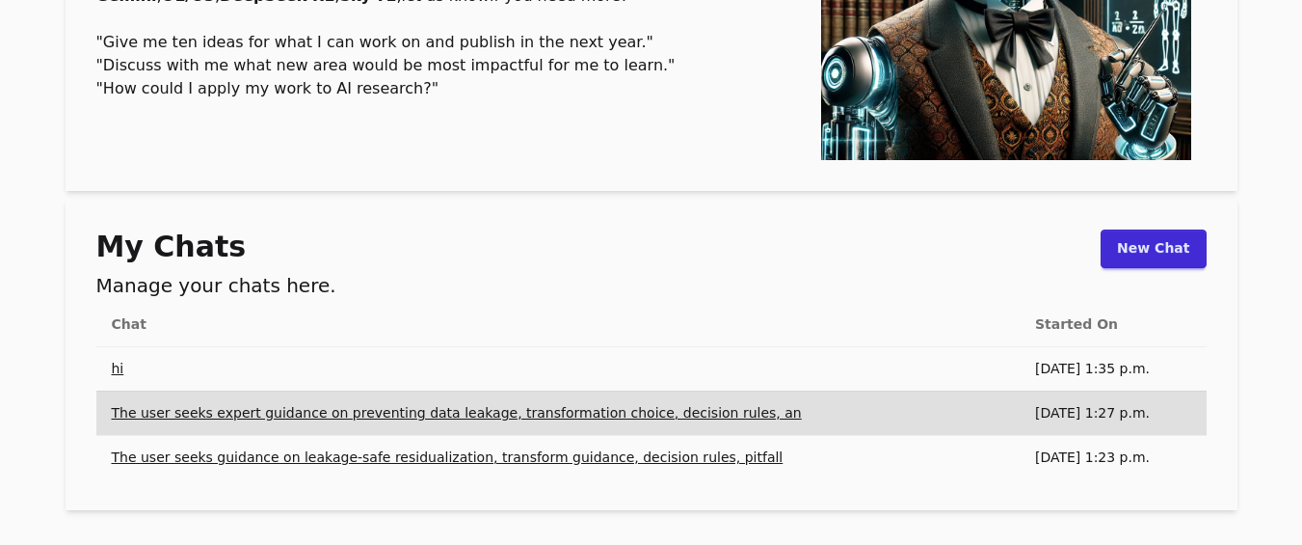
click at [122, 370] on td "hi" at bounding box center [558, 368] width 924 height 44
click at [596, 375] on td "hi" at bounding box center [558, 368] width 924 height 44
click at [593, 464] on link "The user seeks guidance on leakage-safe residualization, transform guidance, de…" at bounding box center [448, 456] width 672 height 15
drag, startPoint x: 652, startPoint y: 460, endPoint x: 582, endPoint y: 464, distance: 69.5
click at [582, 464] on link "The user seeks guidance on leakage-safe residualization, transform guidance, de…" at bounding box center [448, 456] width 672 height 15
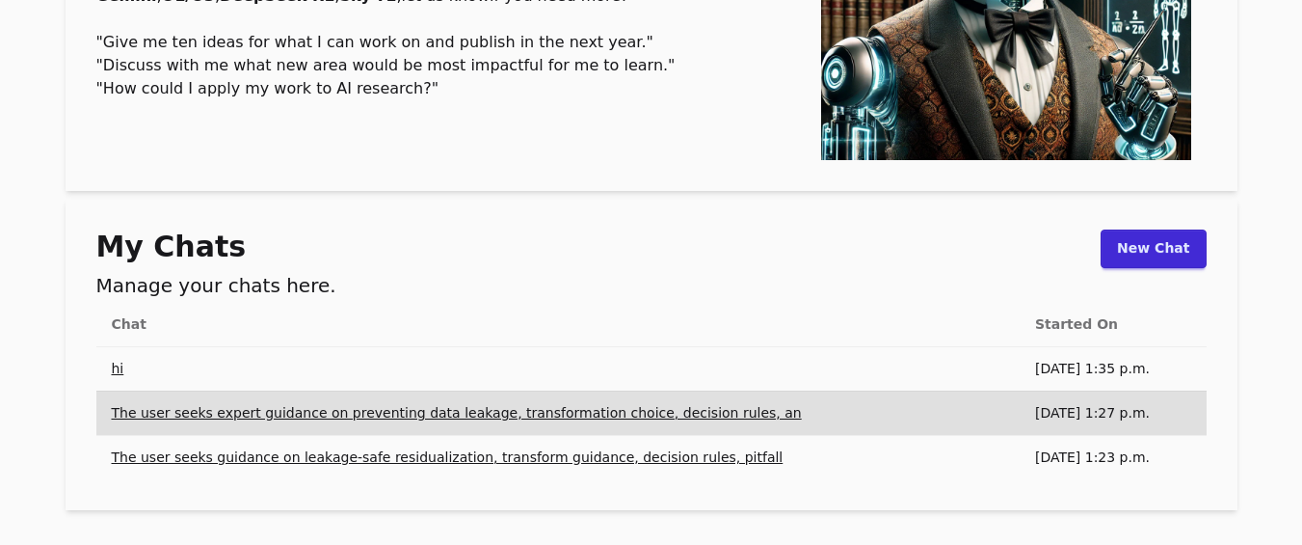
click at [120, 376] on link "hi" at bounding box center [118, 368] width 13 height 15
click at [156, 293] on h2 "Manage your chats here." at bounding box center [216, 285] width 240 height 27
click at [255, 283] on h2 "Manage your chats here." at bounding box center [216, 285] width 240 height 27
click at [315, 296] on div "My Chats Manage your chats here. New Chat" at bounding box center [651, 265] width 1111 height 73
click at [120, 367] on link "hi" at bounding box center [118, 368] width 13 height 15
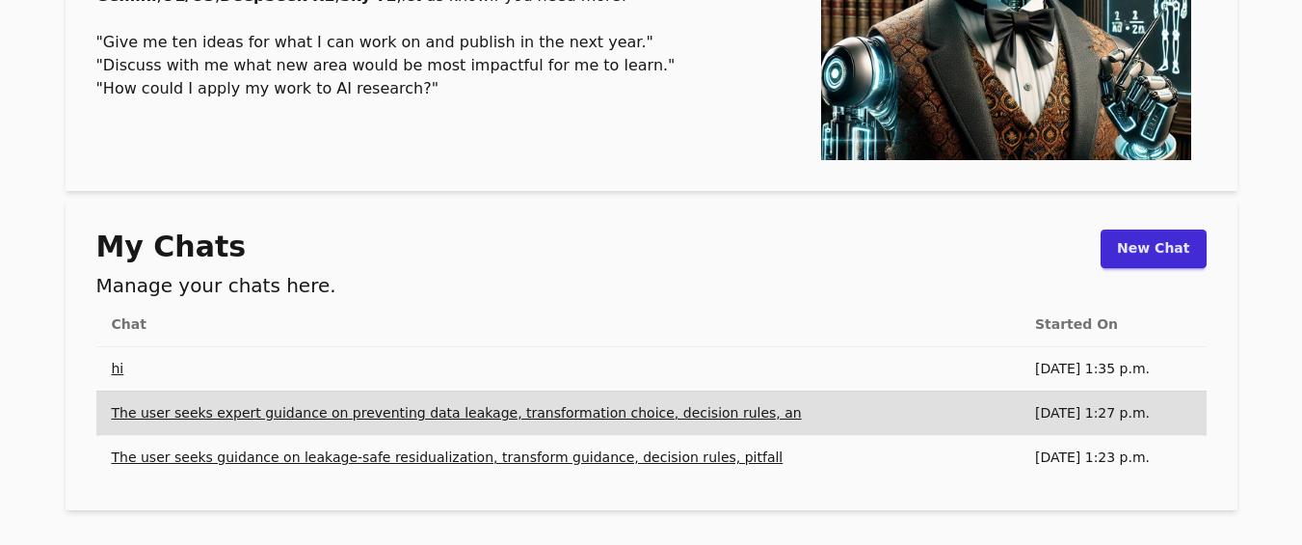
drag, startPoint x: 661, startPoint y: 456, endPoint x: 550, endPoint y: 418, distance: 117.1
click at [550, 418] on link "The user seeks expert guidance on preventing data leakage, transformation choic…" at bounding box center [457, 412] width 690 height 15
click at [912, 395] on td "The user seeks expert guidance on preventing data leakage, transformation choic…" at bounding box center [558, 412] width 924 height 44
click at [657, 411] on link "The user seeks expert guidance on preventing data leakage, transformation choic…" at bounding box center [457, 412] width 690 height 15
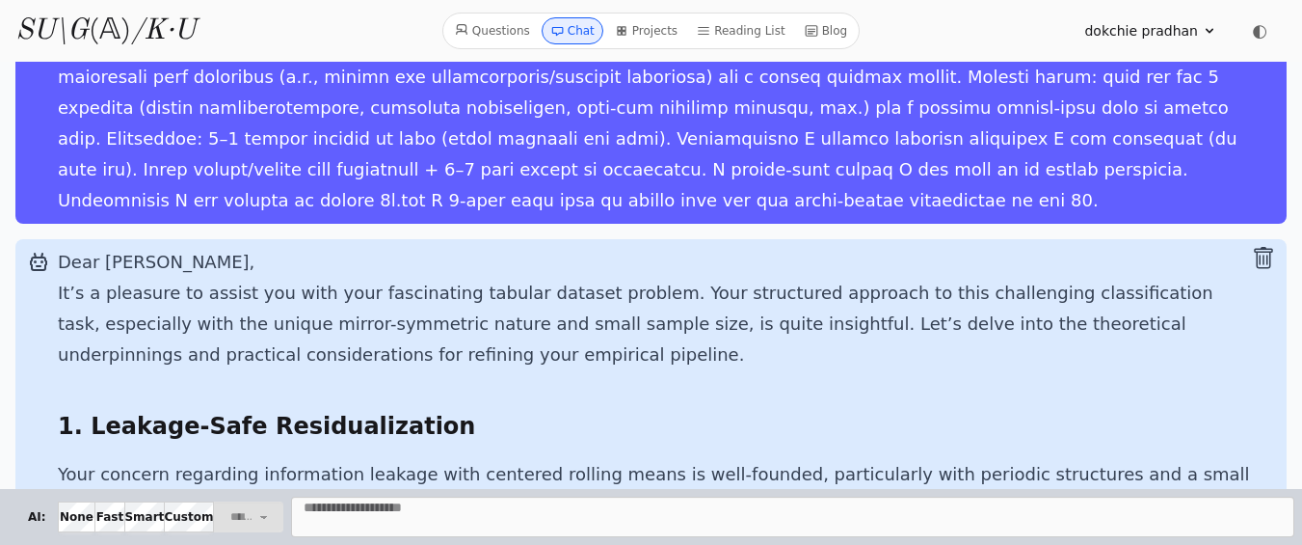
scroll to position [253, 0]
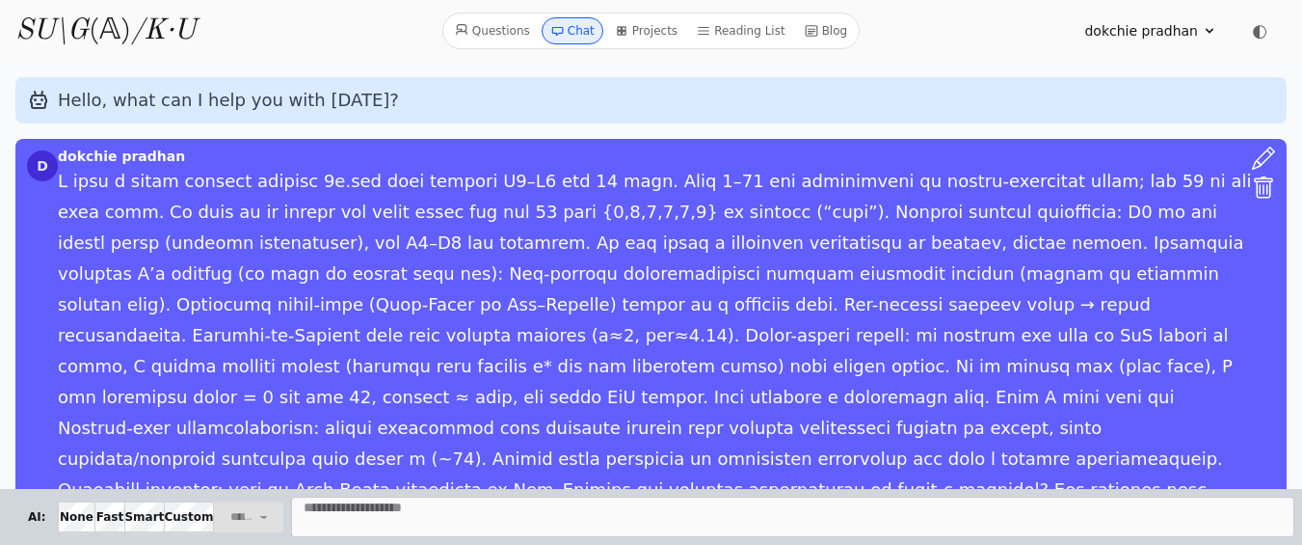
click at [1260, 188] on icon at bounding box center [1264, 189] width 9 height 11
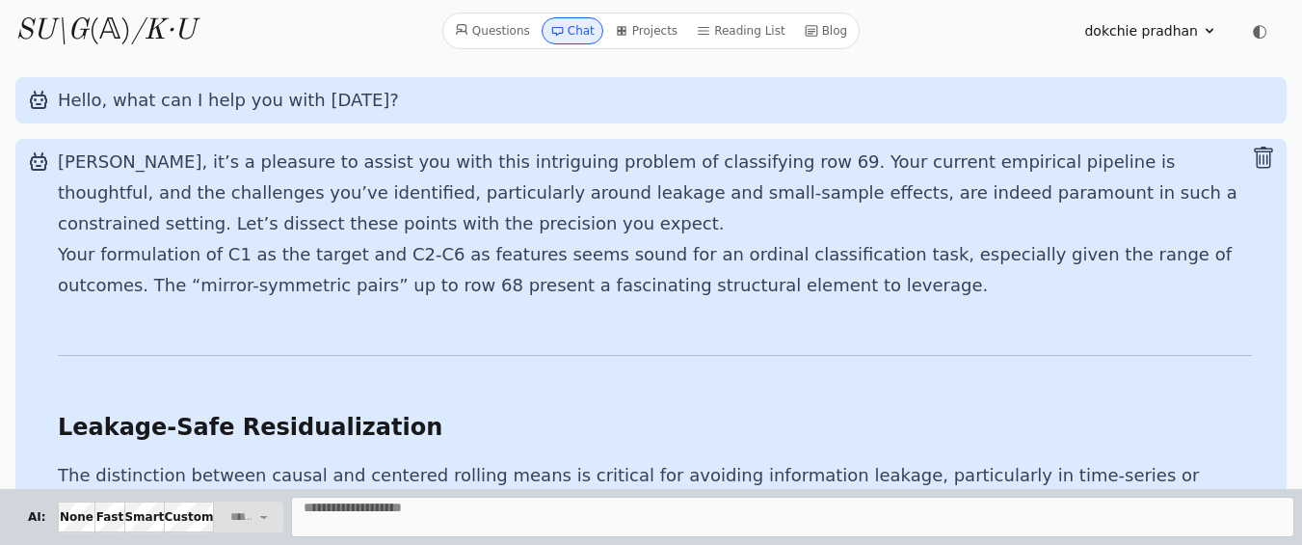
scroll to position [20675, 0]
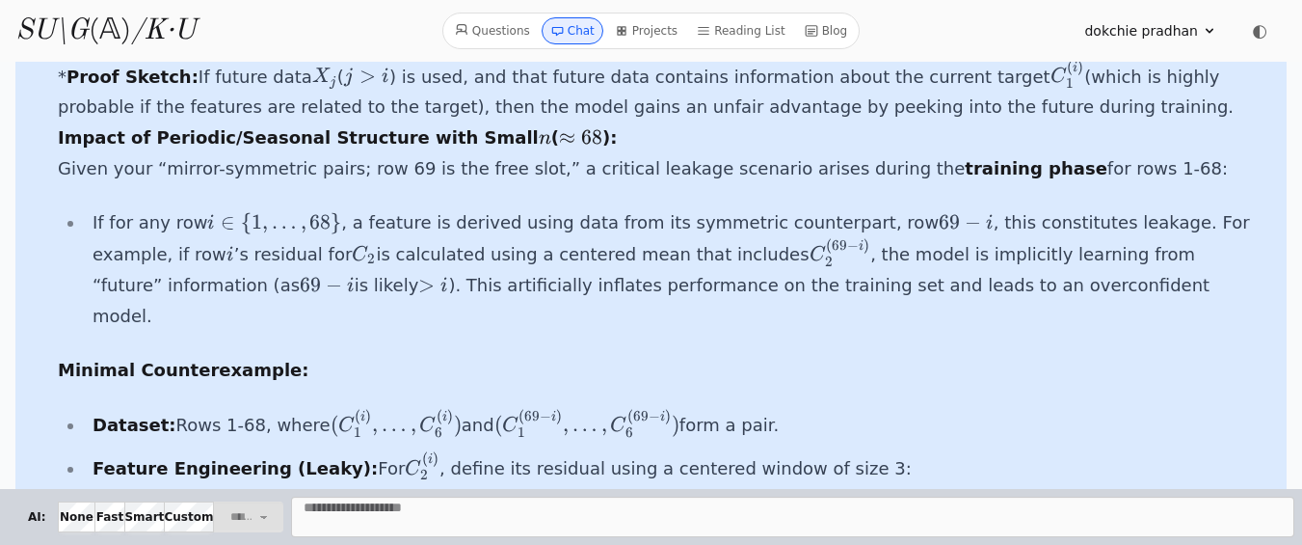
scroll to position [0, 0]
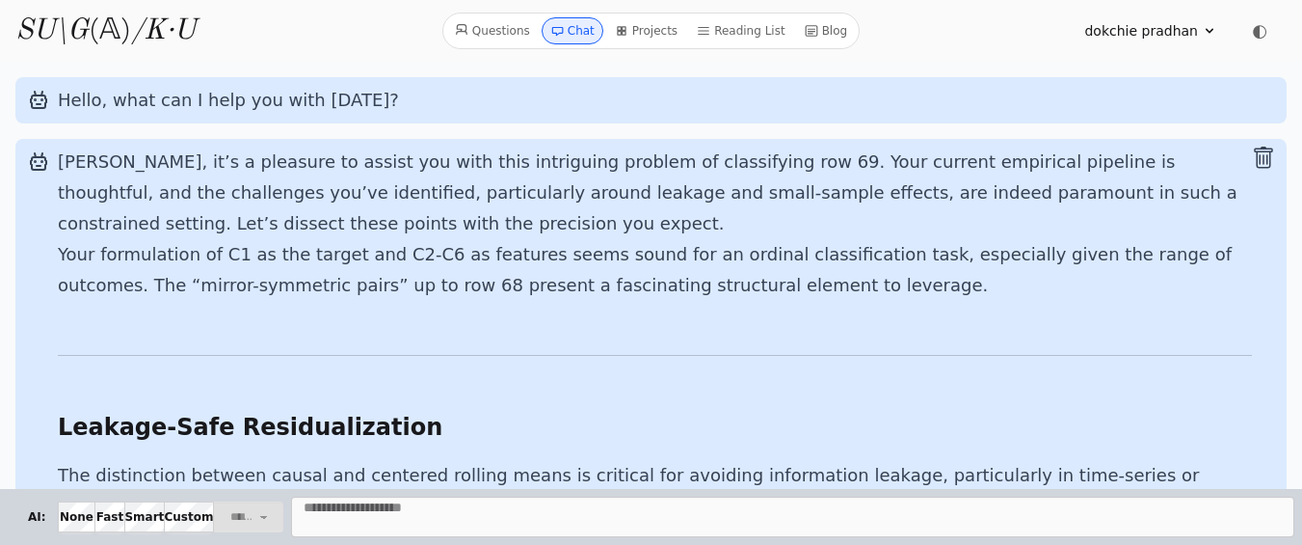
click at [1254, 149] on icon at bounding box center [1263, 158] width 19 height 22
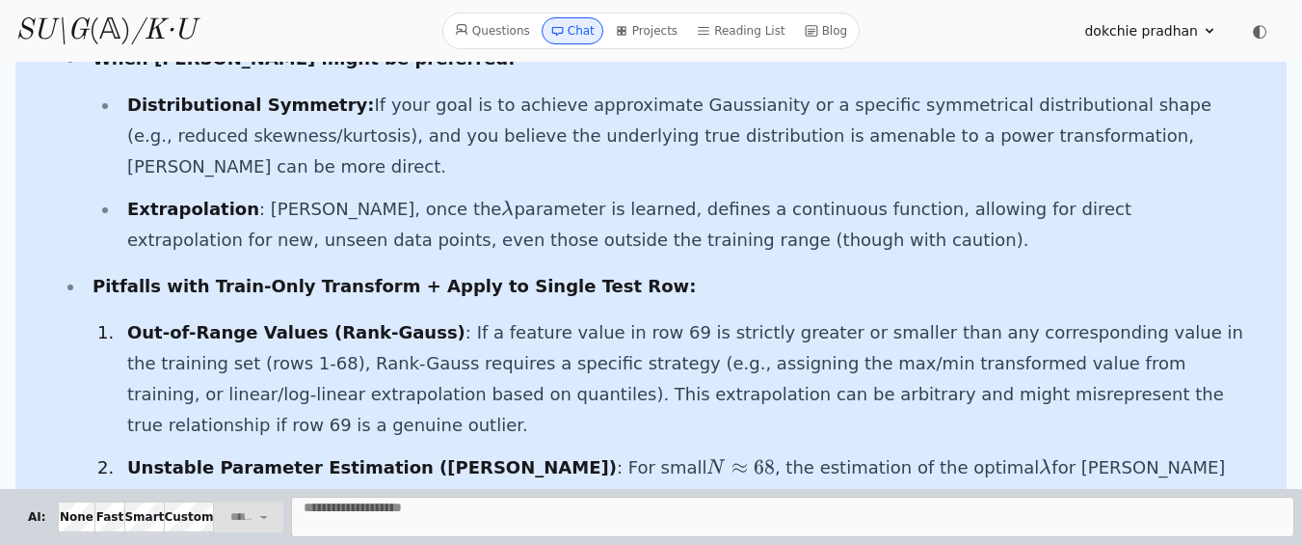
scroll to position [13121, 0]
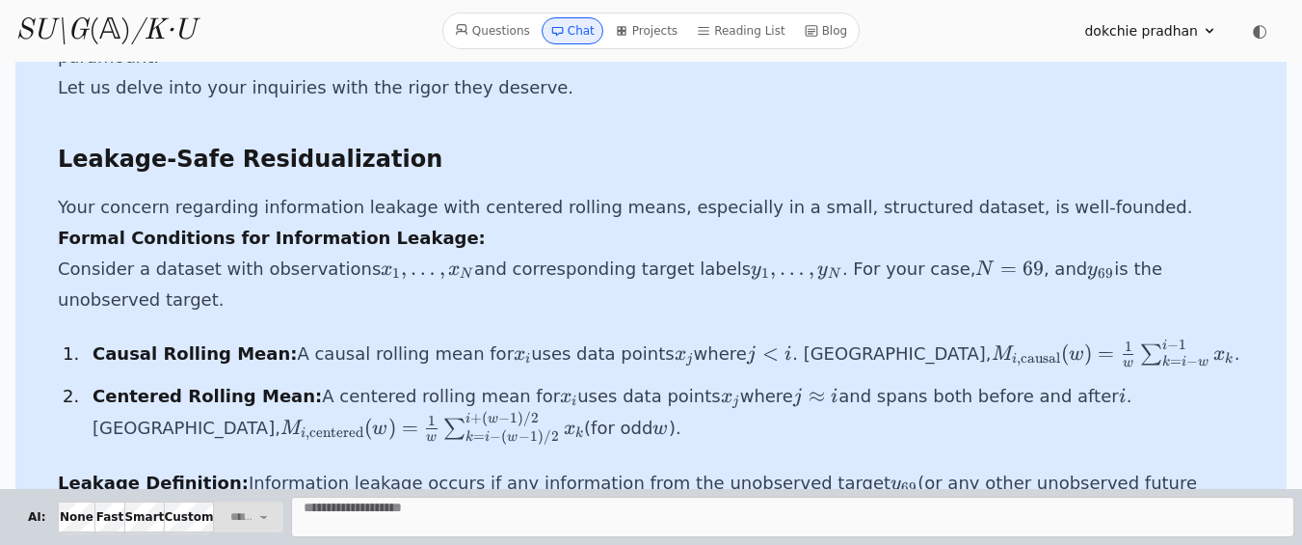
scroll to position [0, 0]
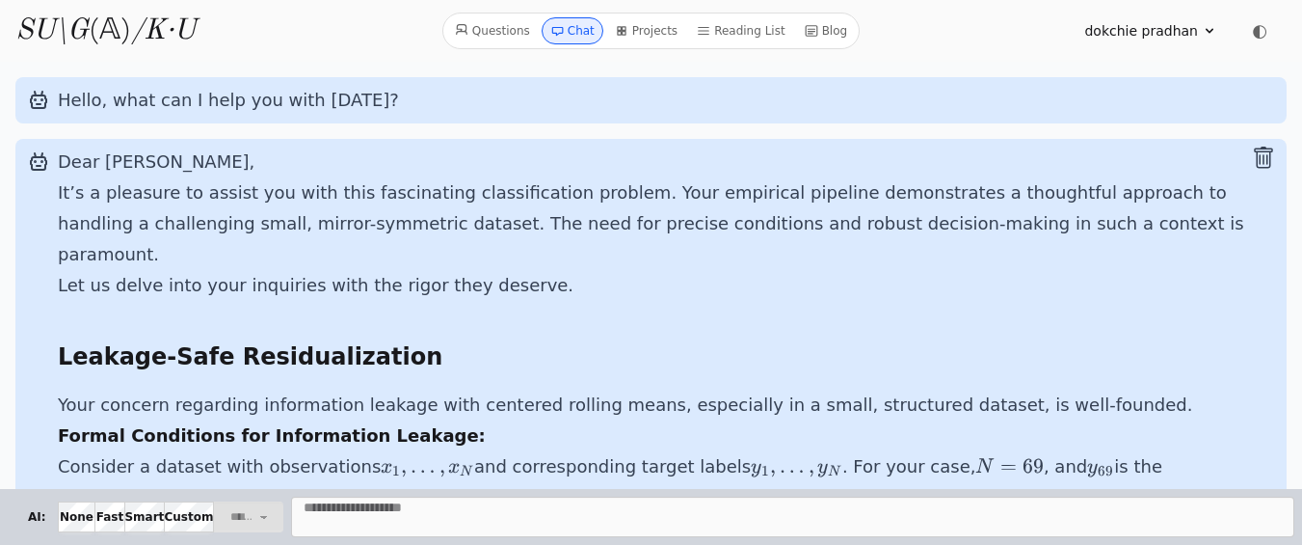
click at [1254, 151] on icon at bounding box center [1263, 158] width 19 height 22
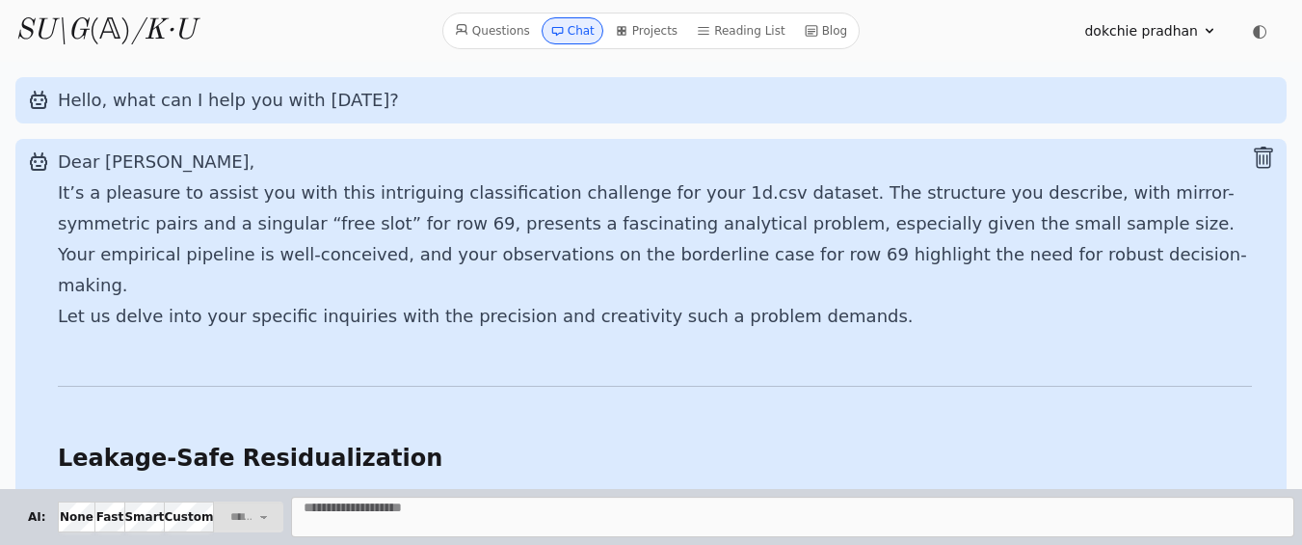
click at [1252, 155] on icon at bounding box center [1263, 158] width 23 height 23
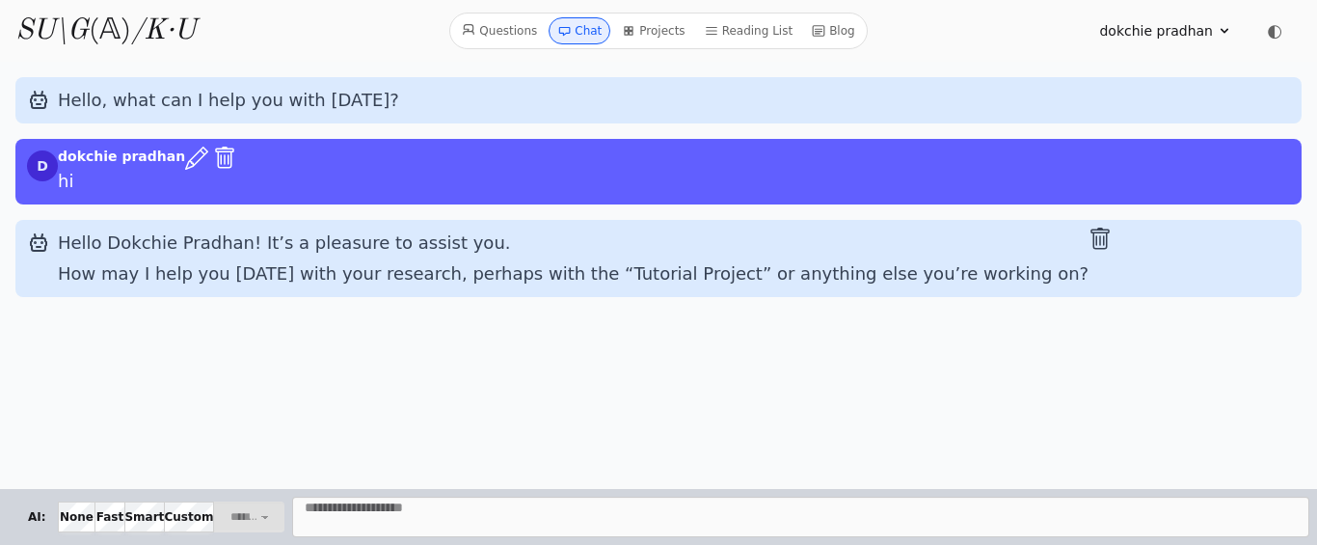
click at [213, 155] on icon at bounding box center [224, 158] width 23 height 23
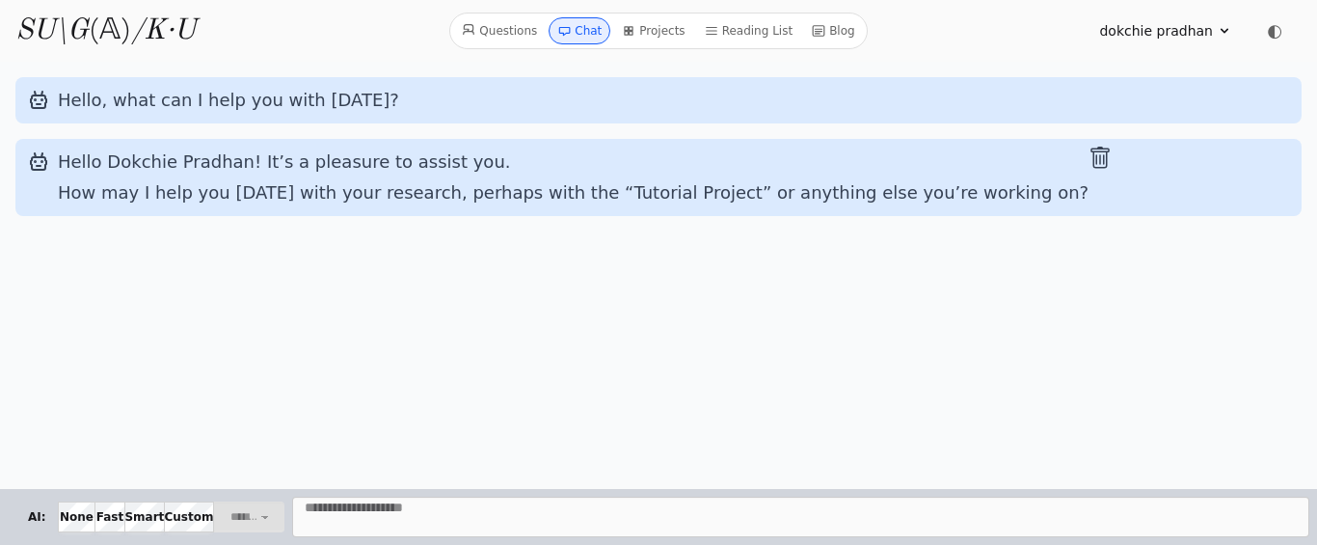
click at [1088, 158] on icon at bounding box center [1099, 158] width 23 height 23
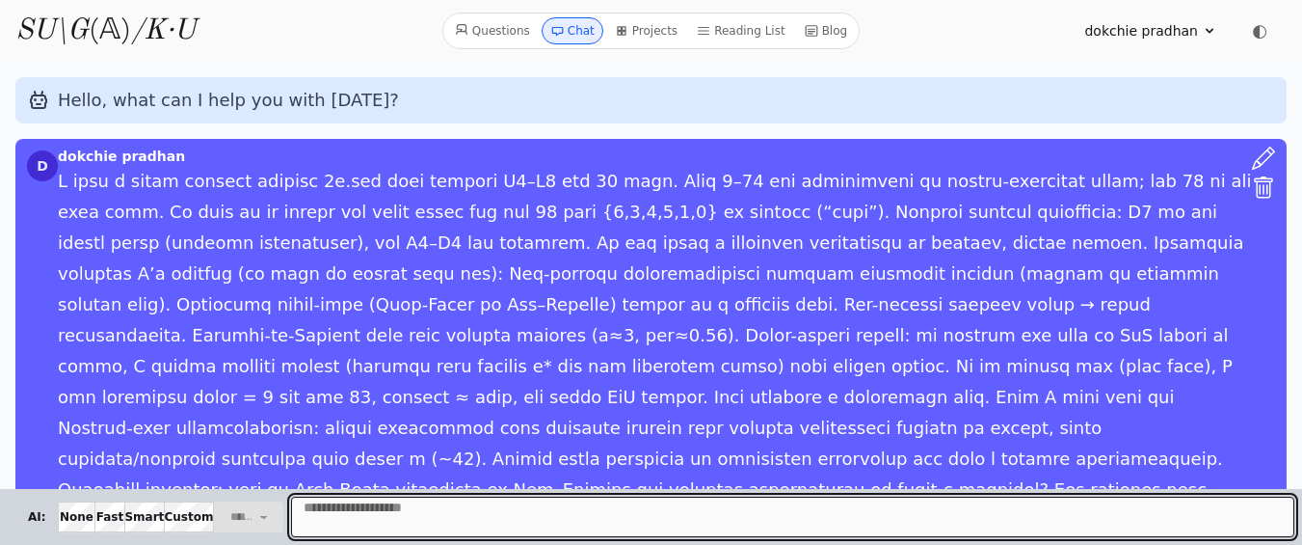
click at [370, 522] on textarea "Message" at bounding box center [793, 516] width 1004 height 40
paste textarea "**********"
type textarea "**********"
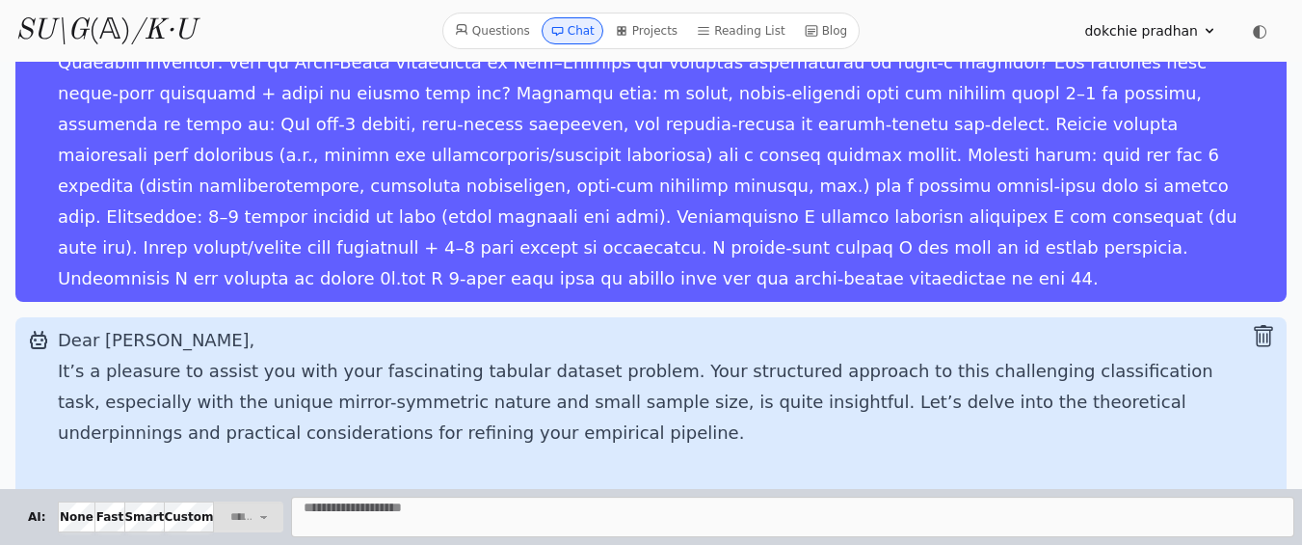
scroll to position [469, 0]
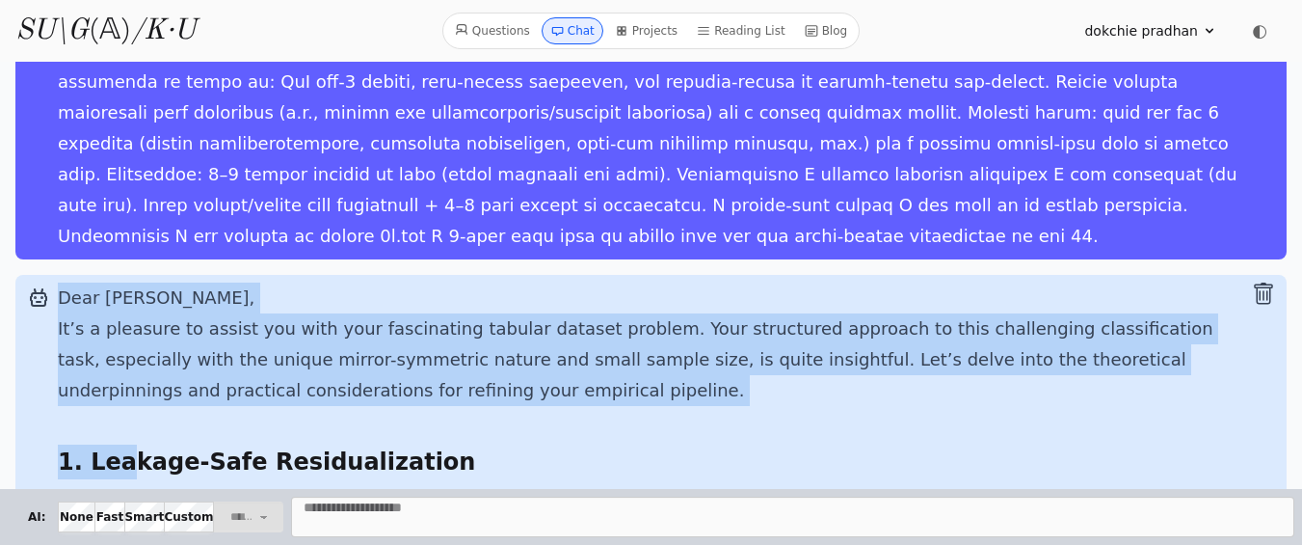
drag, startPoint x: 56, startPoint y: 398, endPoint x: 124, endPoint y: 385, distance: 69.8
click at [124, 448] on strong "1. Leakage-Safe Residualization" at bounding box center [266, 461] width 417 height 27
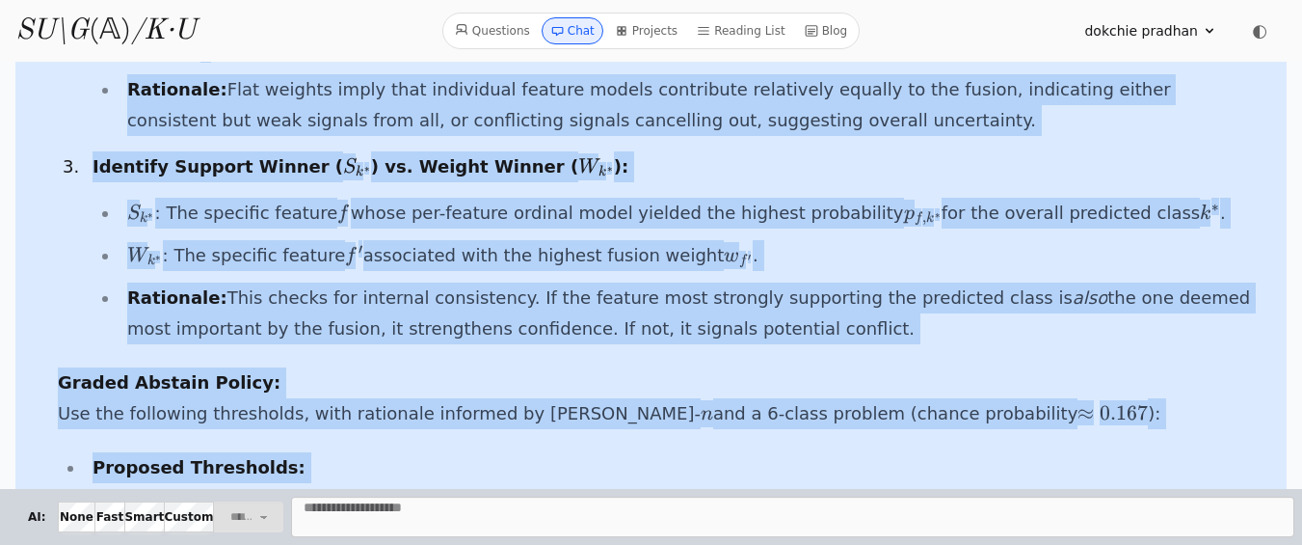
scroll to position [3361, 0]
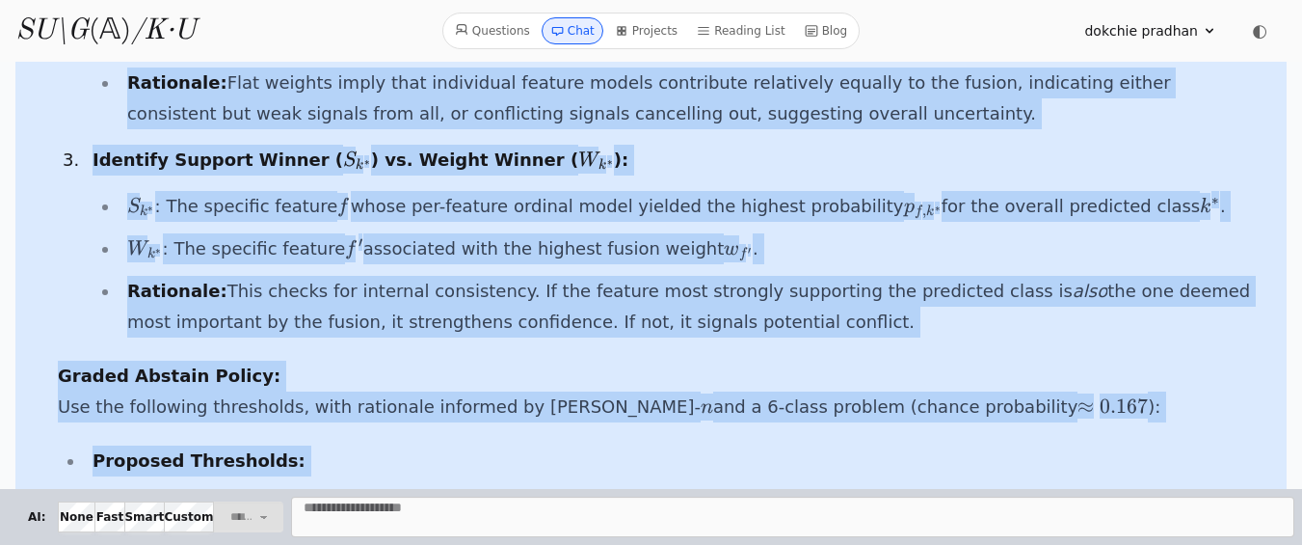
drag, startPoint x: 63, startPoint y: 399, endPoint x: 266, endPoint y: 324, distance: 216.9
copy div "1. Leakage-Safe Residualization Your concern regarding information leakage with…"
click at [626, 33] on icon at bounding box center [622, 31] width 8 height 8
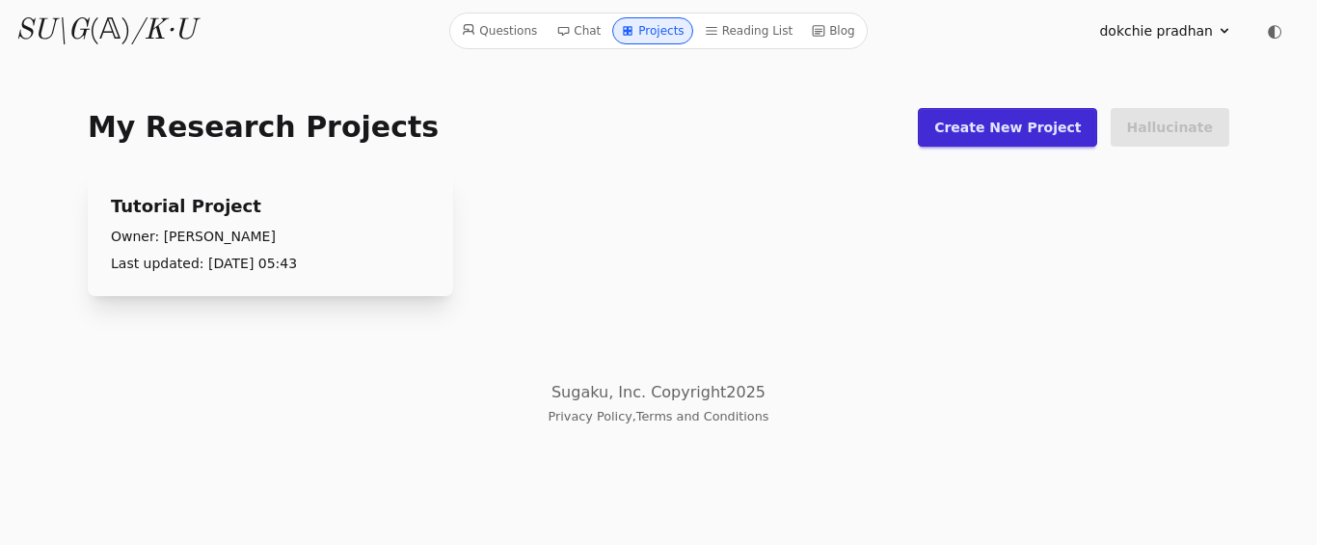
click at [578, 36] on link "Chat" at bounding box center [579, 30] width 60 height 27
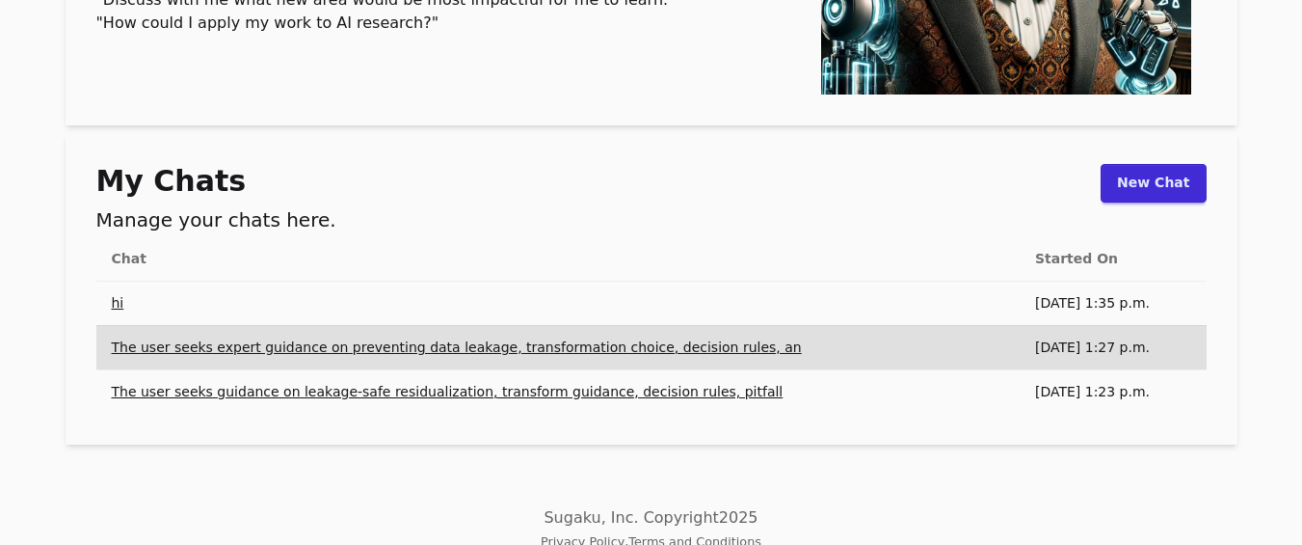
scroll to position [407, 0]
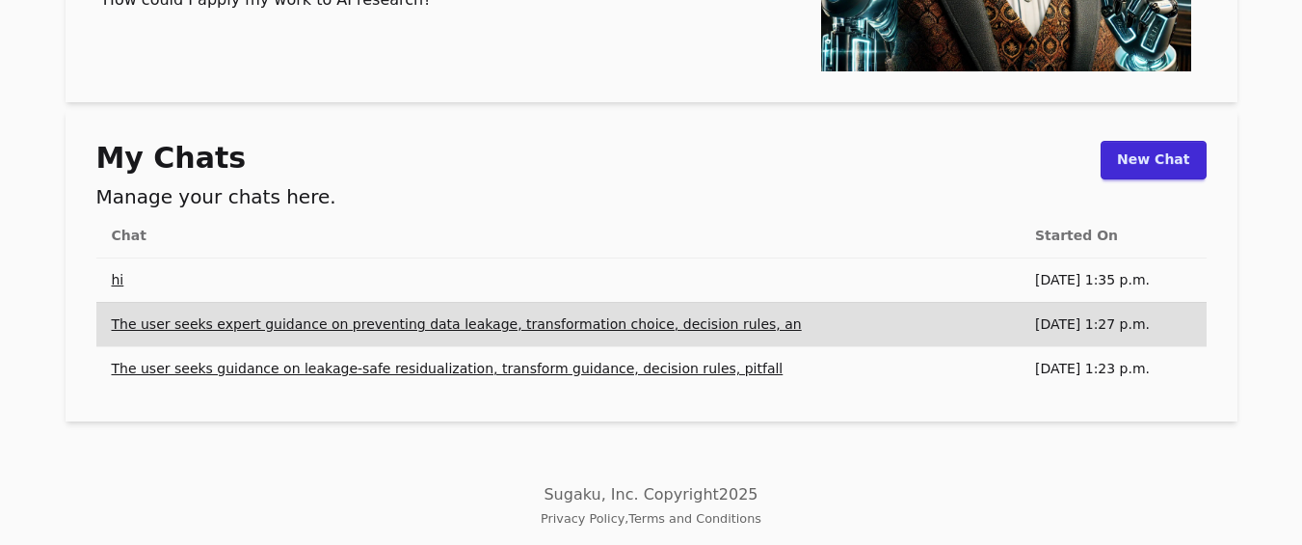
click at [1200, 322] on td "[DATE] 1:27 p.m." at bounding box center [1113, 324] width 187 height 44
drag, startPoint x: 1130, startPoint y: 372, endPoint x: 763, endPoint y: 415, distance: 369.7
click at [763, 415] on div "My Chats Manage your chats here. New Chat Chat Started On hi [DATE] 1:35 p.m. T…" at bounding box center [652, 265] width 1172 height 311
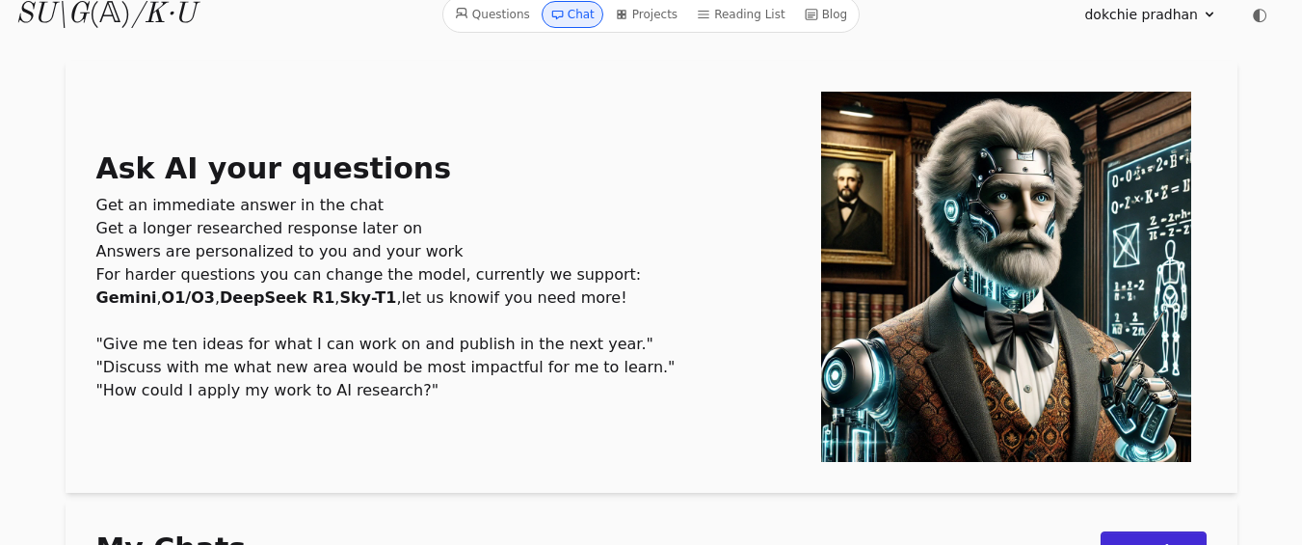
scroll to position [0, 0]
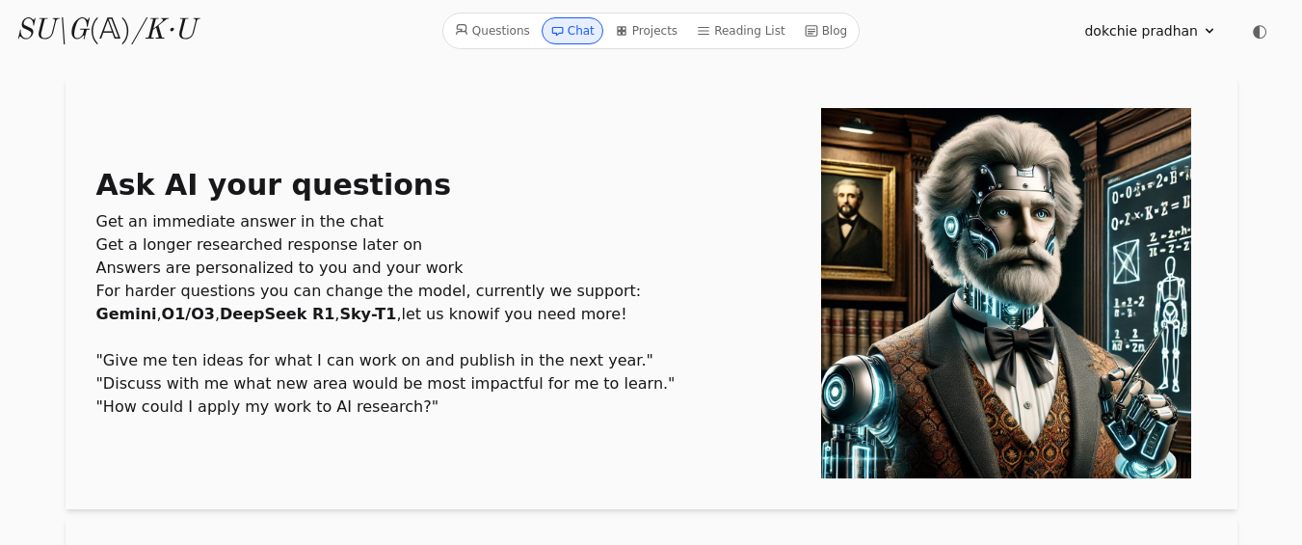
click at [1210, 29] on icon at bounding box center [1209, 30] width 15 height 15
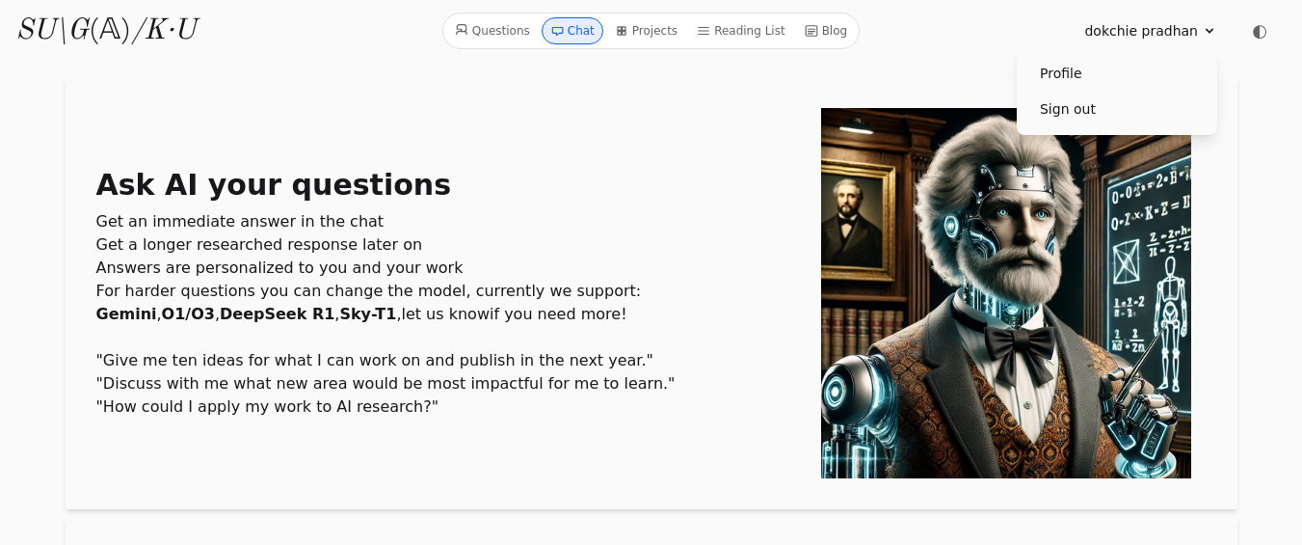
click at [1216, 27] on icon at bounding box center [1209, 30] width 15 height 15
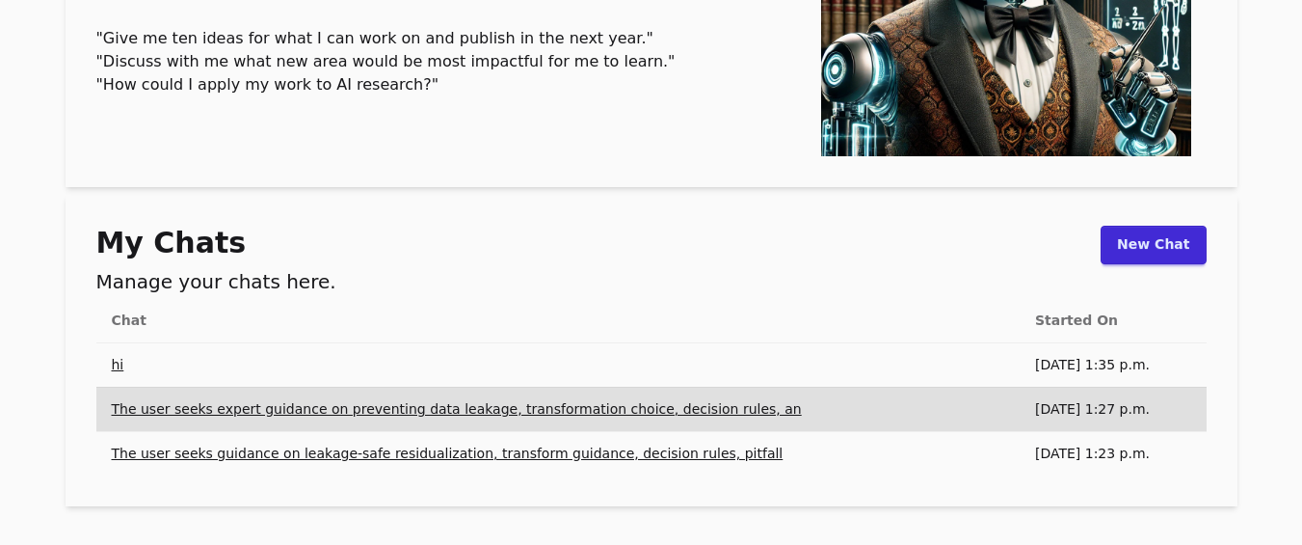
scroll to position [332, 0]
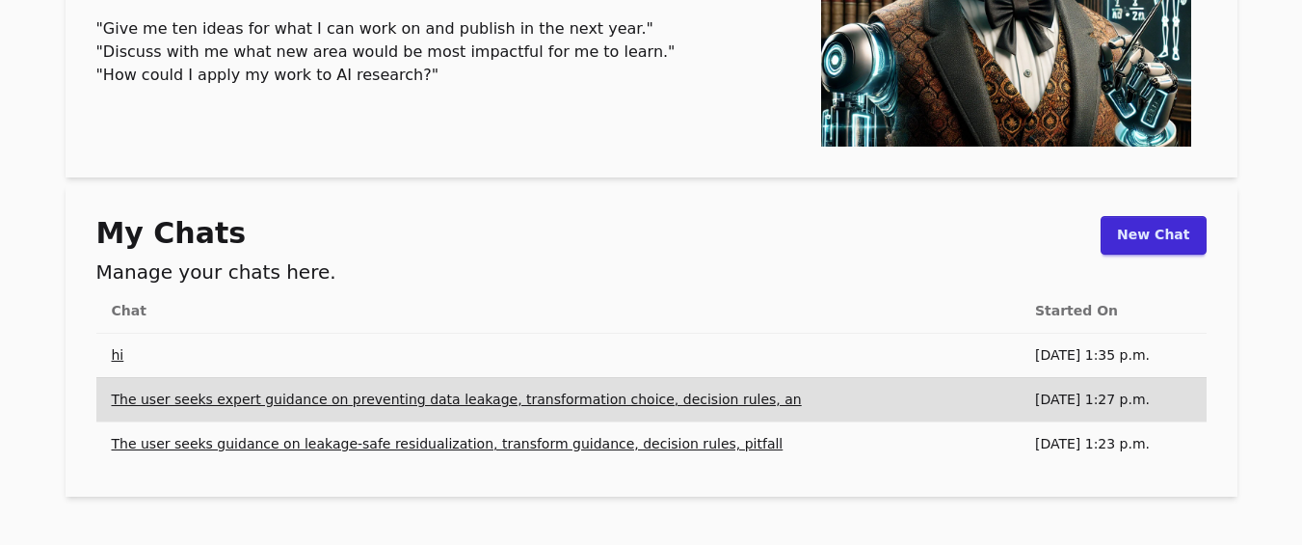
click at [1122, 401] on td "[DATE] 1:27 p.m." at bounding box center [1113, 399] width 187 height 44
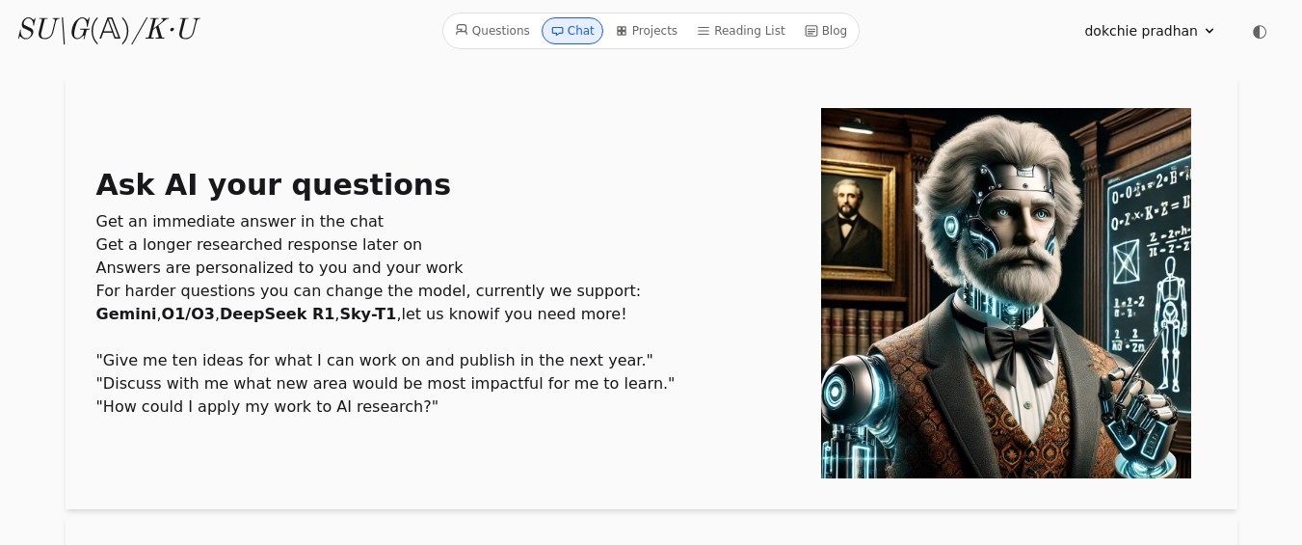
scroll to position [318, 0]
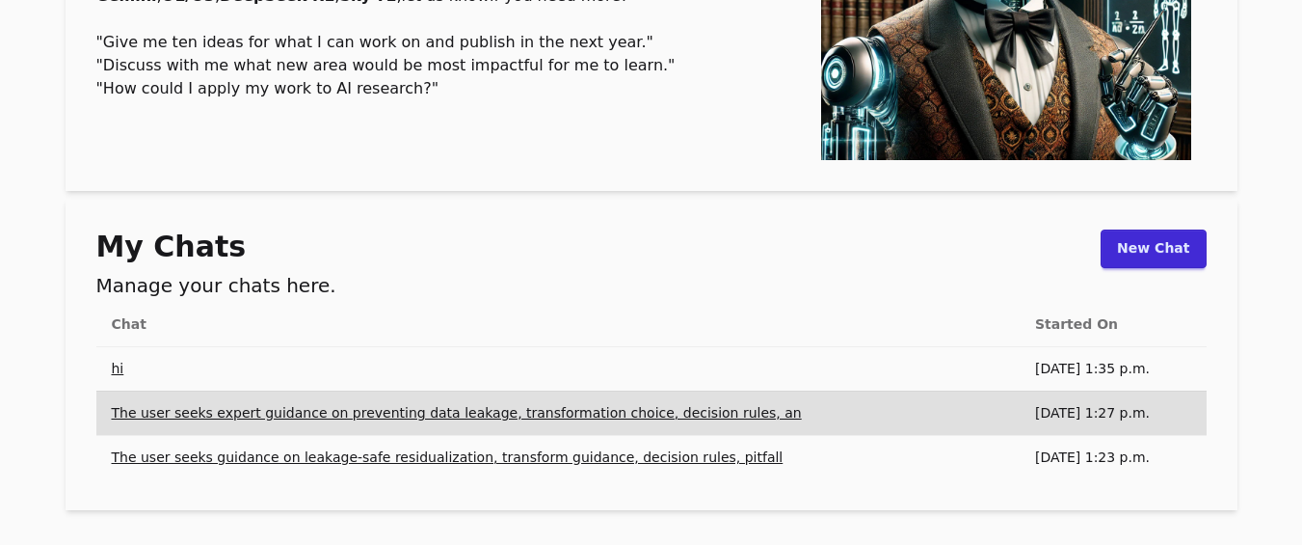
click at [303, 286] on h2 "Manage your chats here." at bounding box center [216, 285] width 240 height 27
click at [172, 248] on h1 "My Chats" at bounding box center [216, 246] width 240 height 35
click at [1168, 245] on link "New Chat" at bounding box center [1153, 248] width 105 height 39
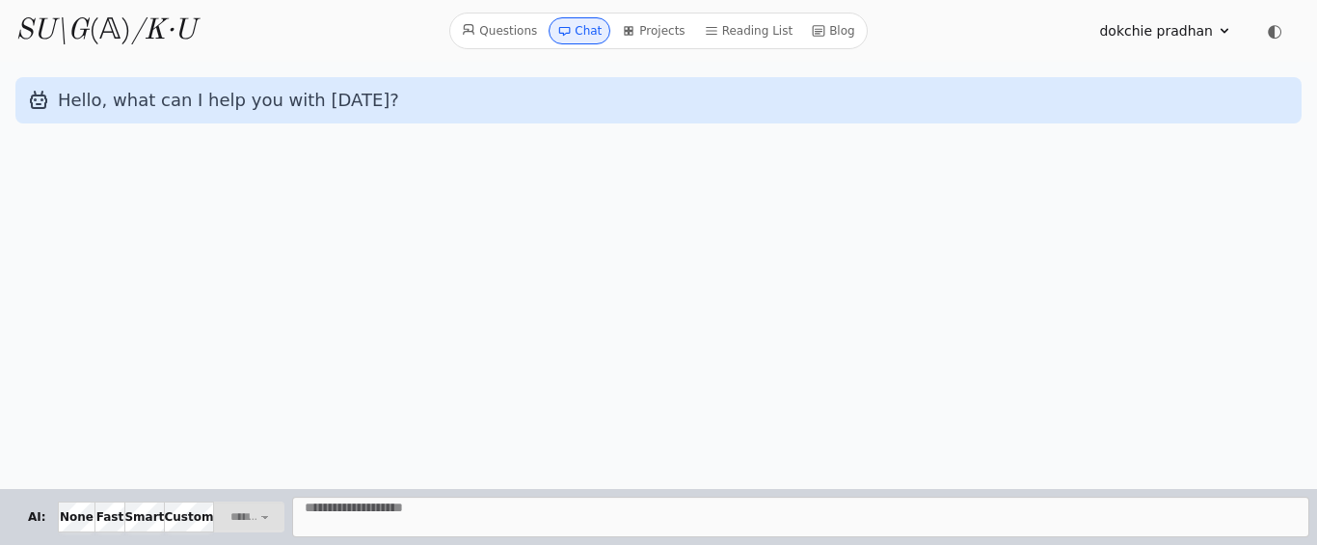
click at [1226, 33] on icon at bounding box center [1224, 30] width 15 height 15
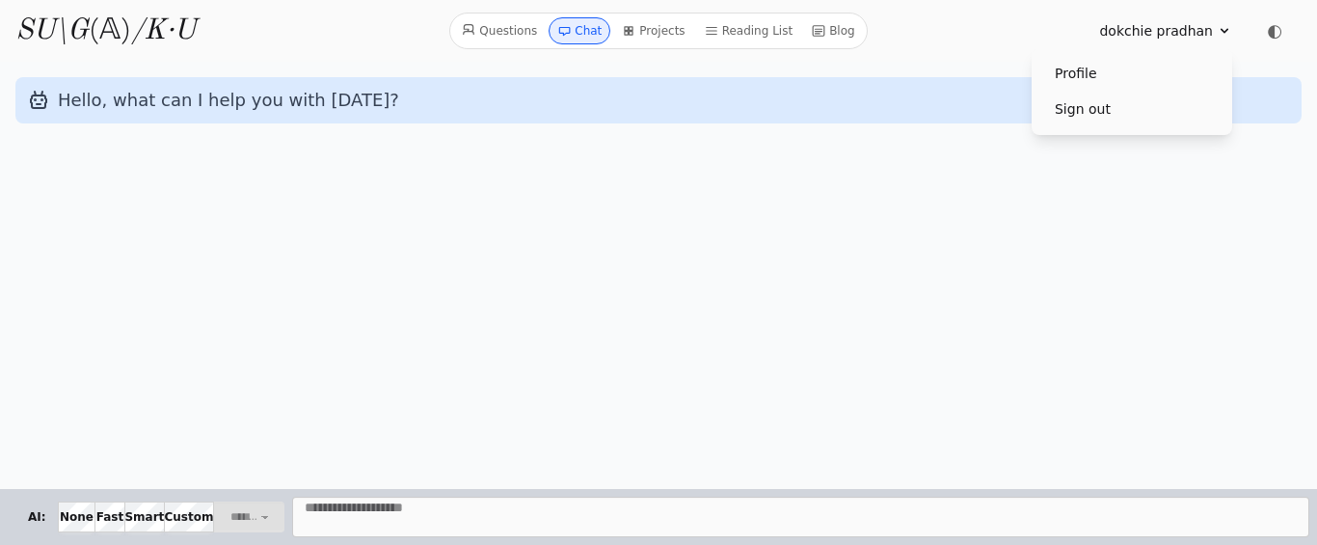
click at [1065, 107] on link "Sign out" at bounding box center [1131, 110] width 185 height 36
